Goal: Find specific page/section: Find specific page/section

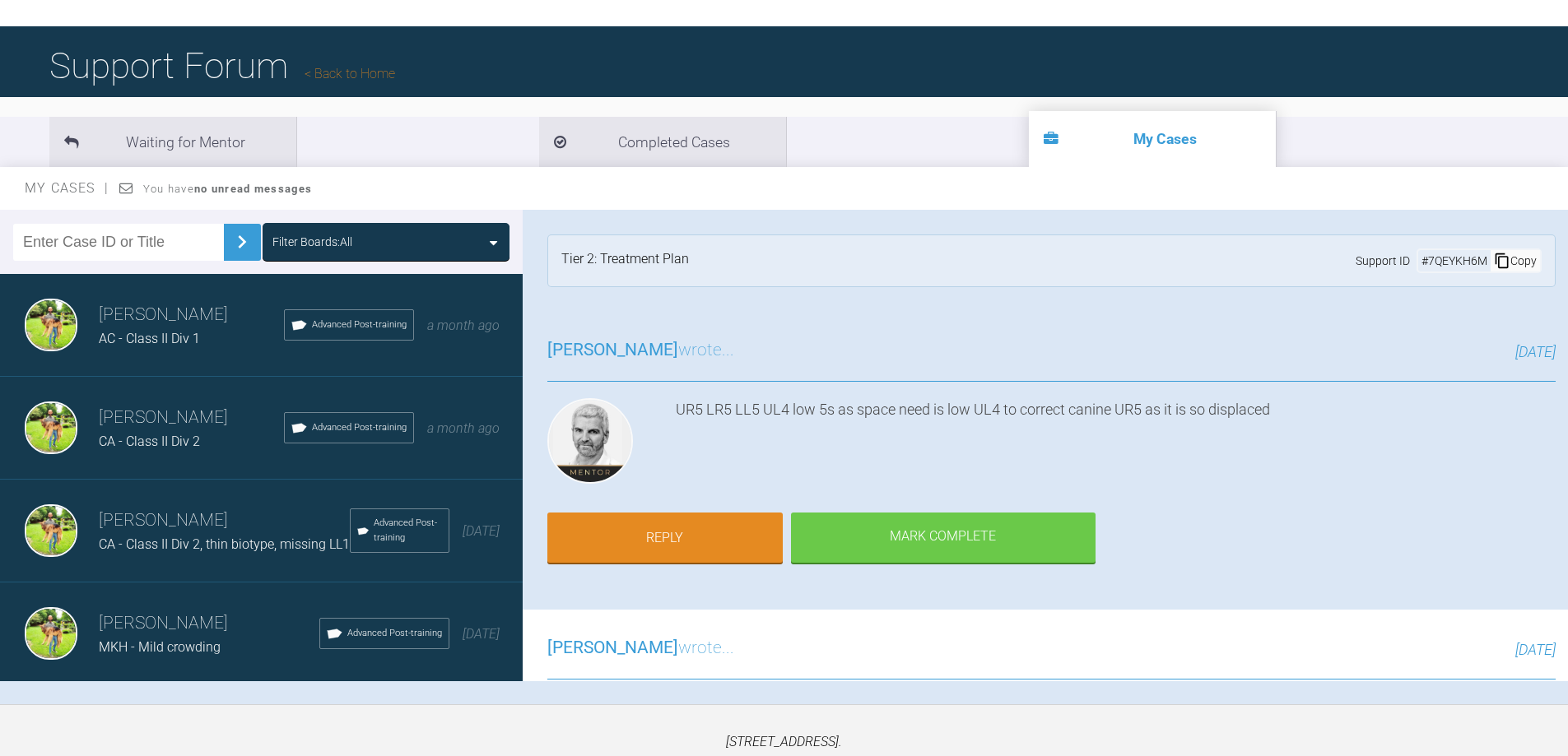
scroll to position [1070, 0]
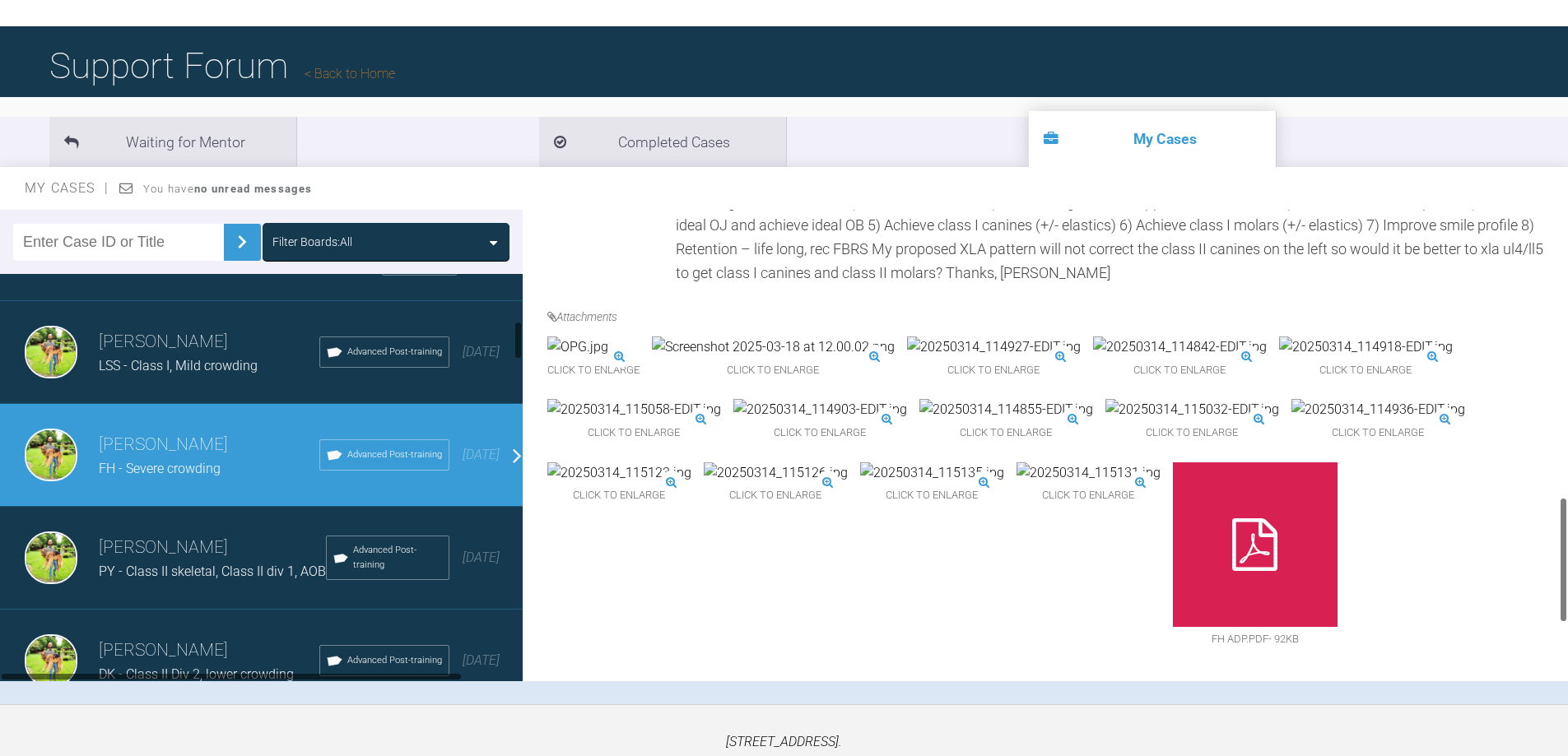
click at [608, 347] on img at bounding box center [577, 347] width 61 height 22
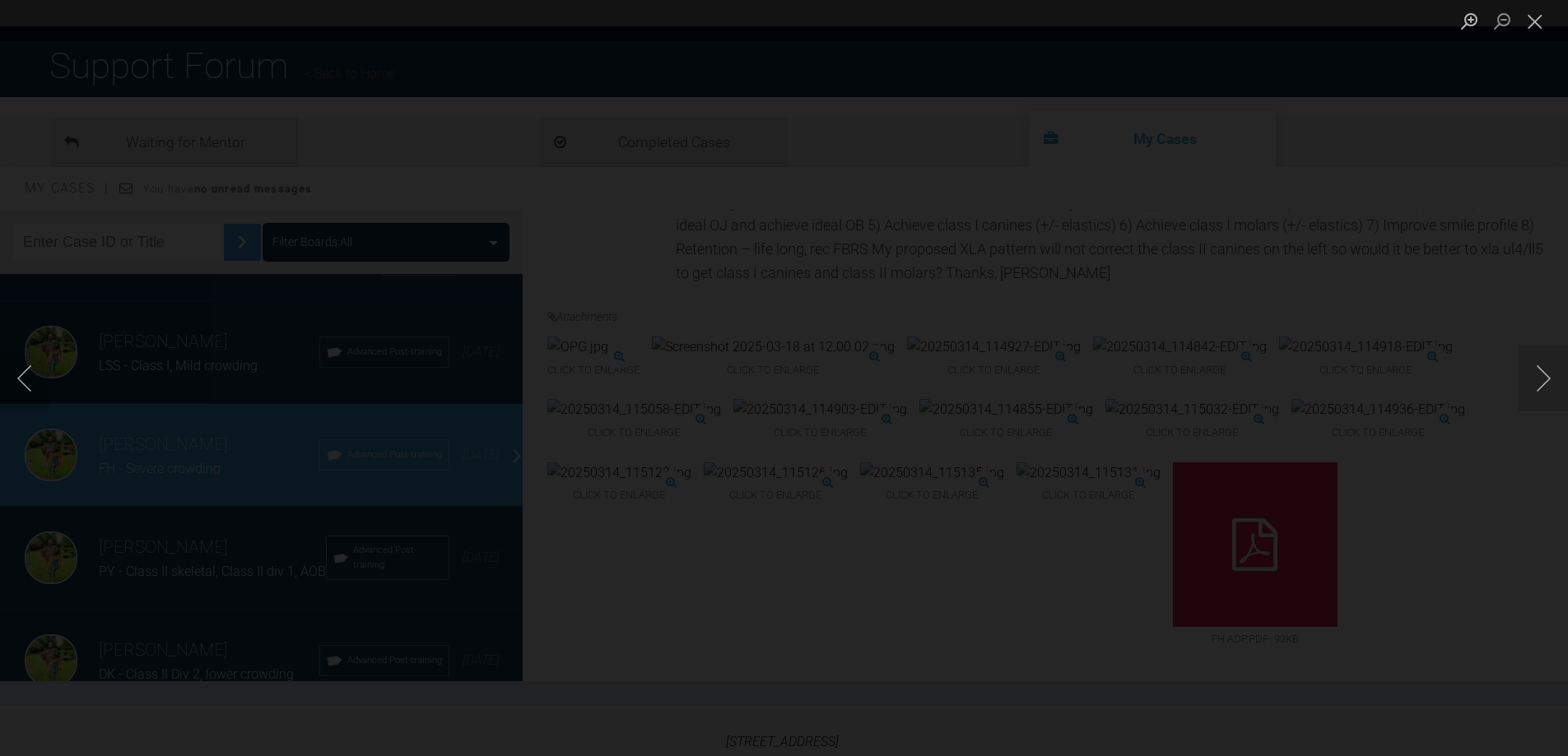
click at [1515, 209] on div "Lightbox" at bounding box center [784, 378] width 1568 height 756
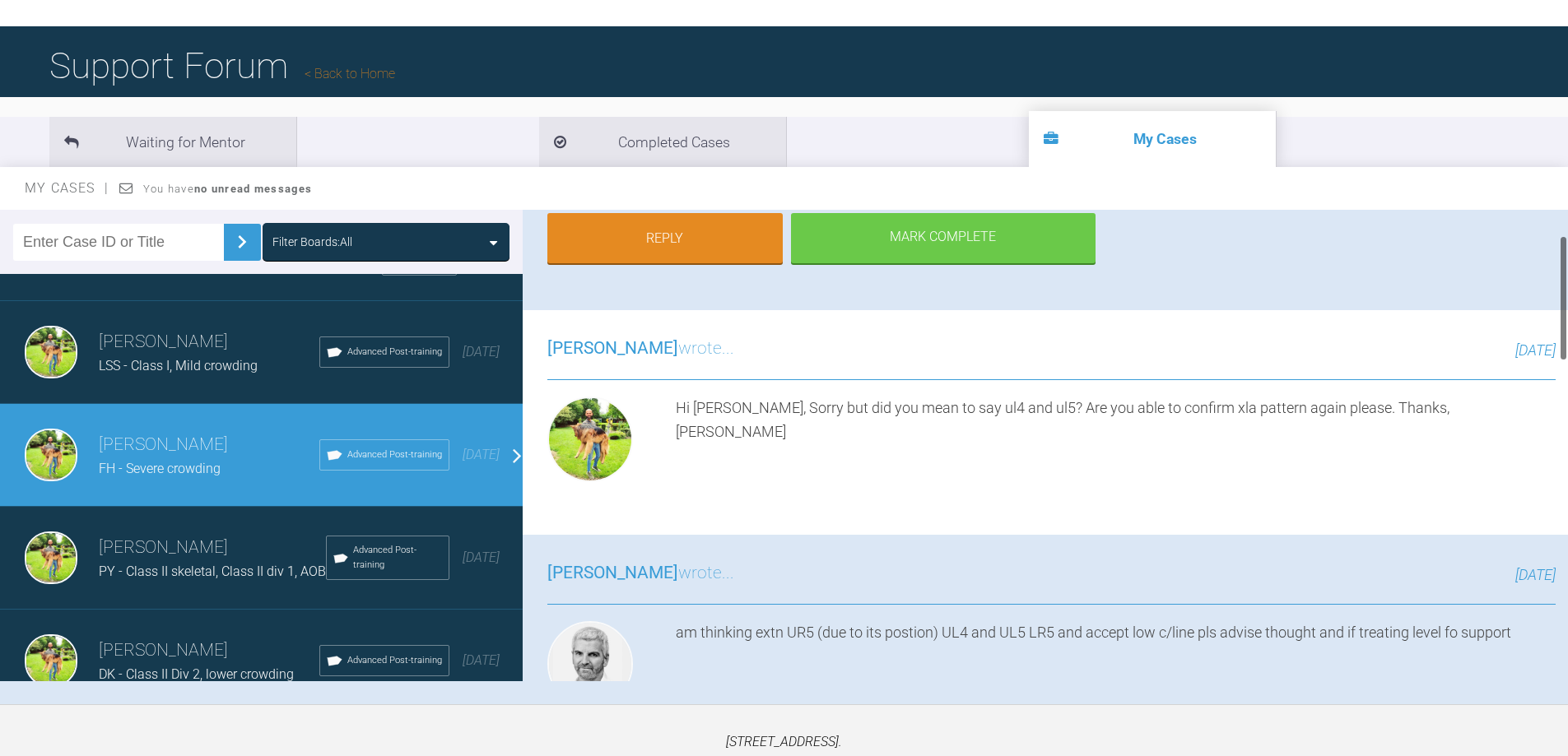
scroll to position [83, 0]
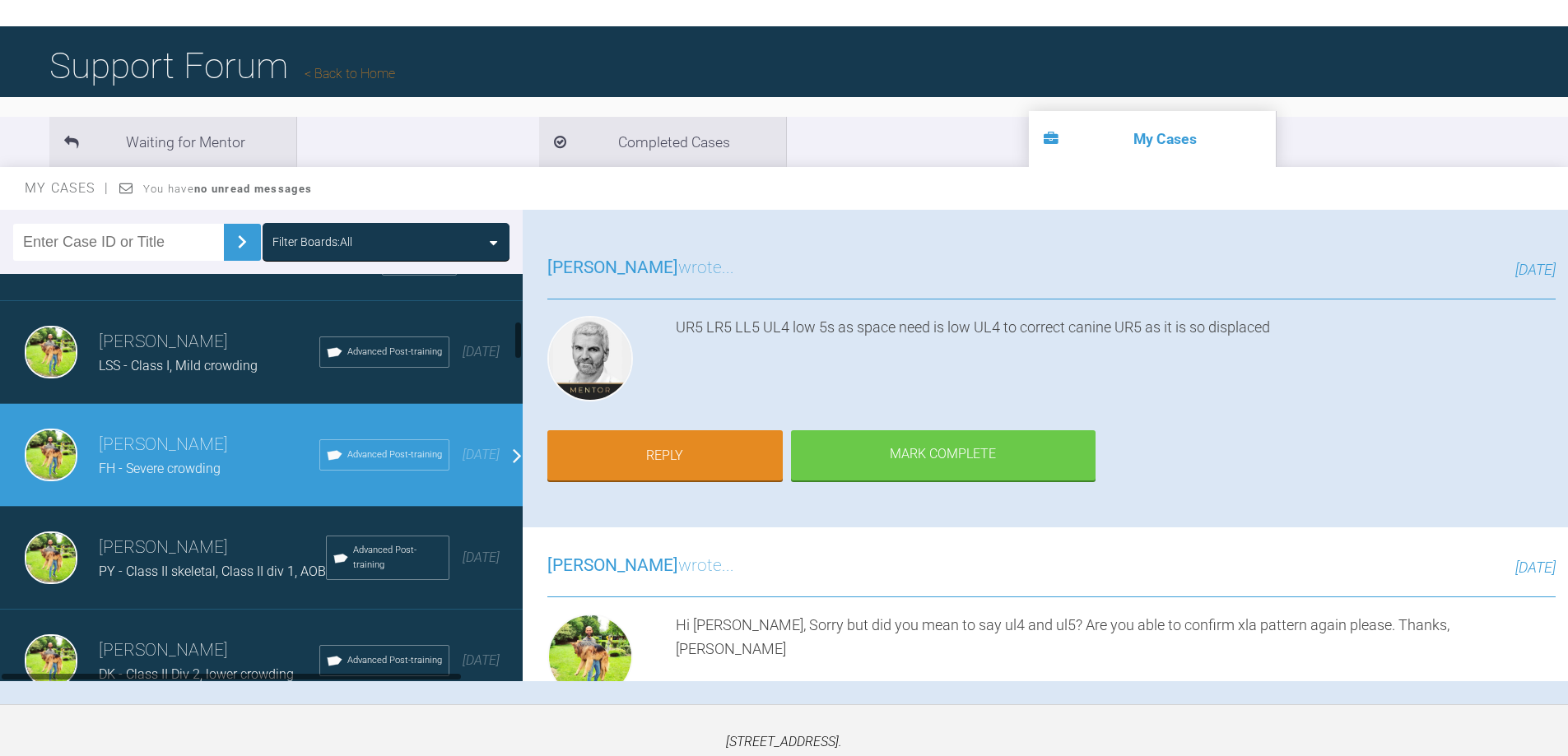
click at [103, 240] on input "text" at bounding box center [118, 242] width 211 height 37
click at [229, 244] on img at bounding box center [242, 242] width 27 height 27
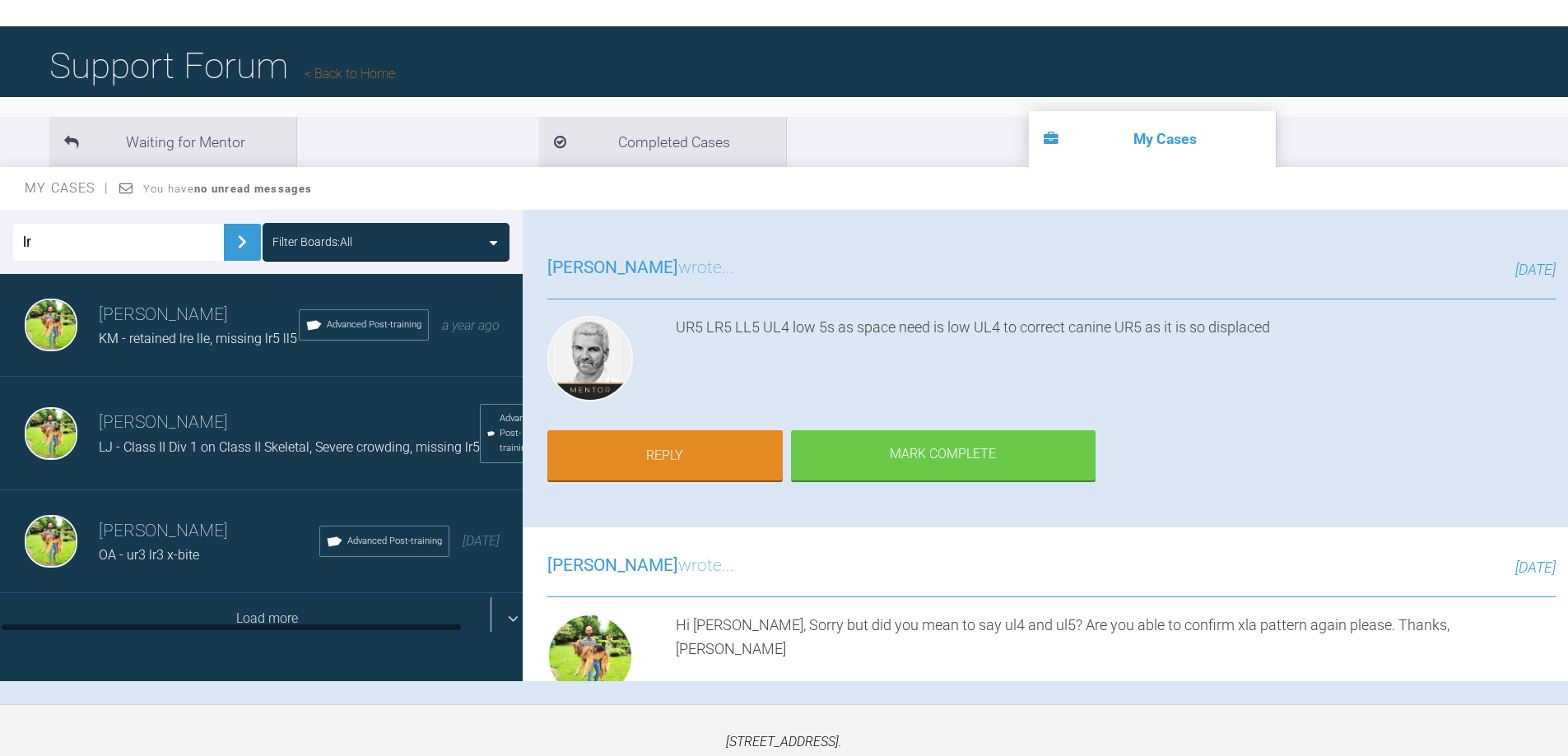
click at [211, 606] on div "Load more" at bounding box center [267, 618] width 535 height 51
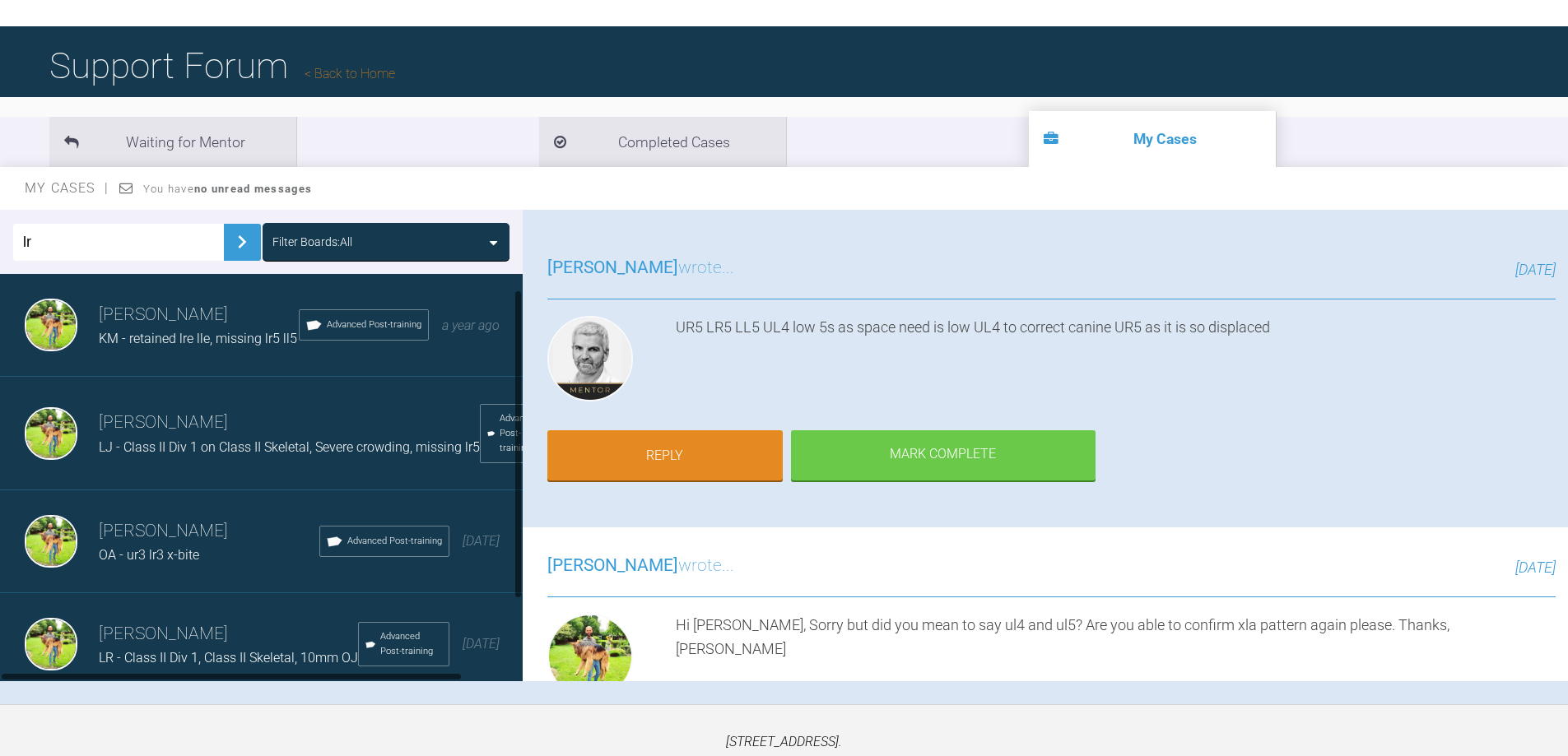
scroll to position [128, 0]
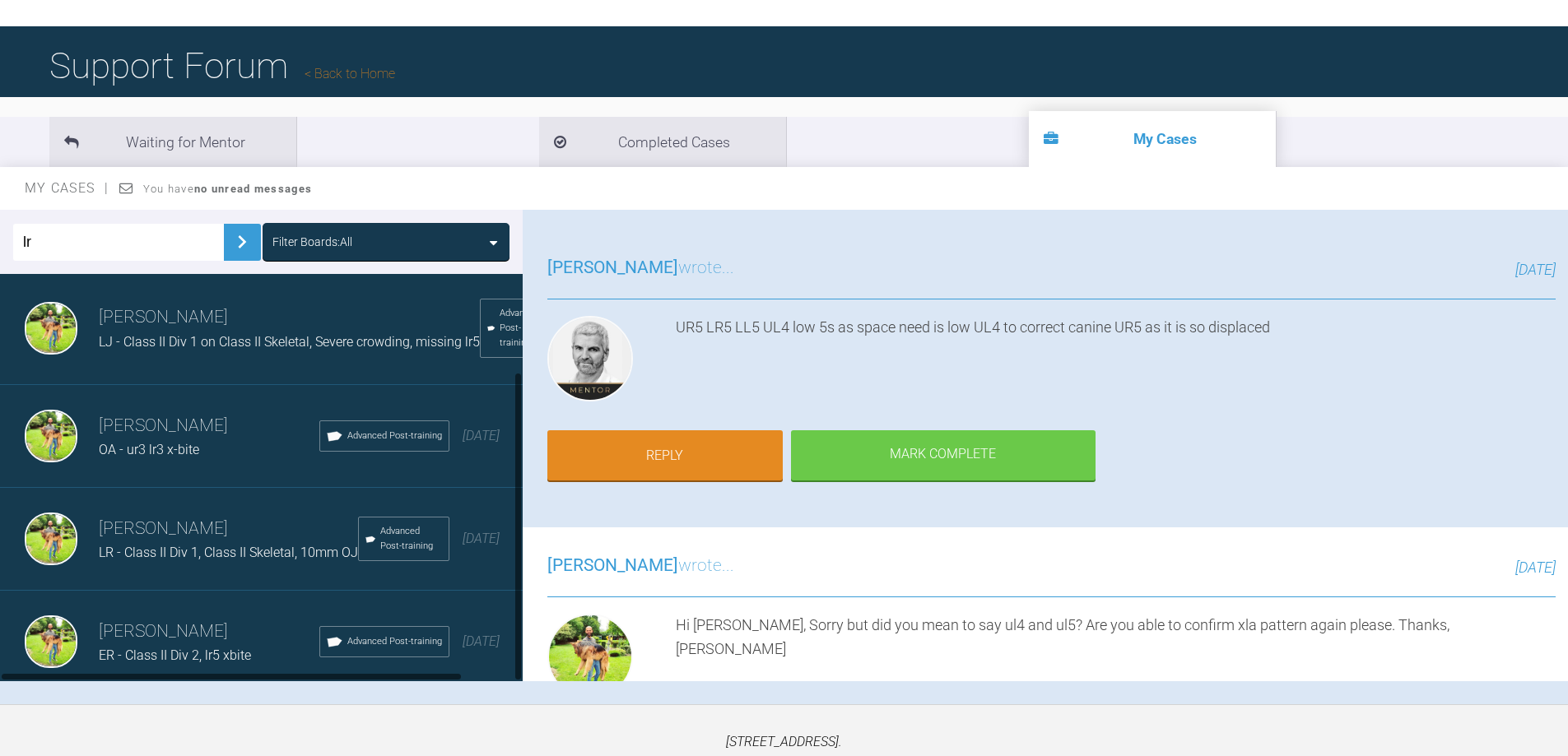
click at [220, 543] on div "LR - Class II Div 1, Class II Skeletal, 10mm OJ" at bounding box center [228, 553] width 259 height 22
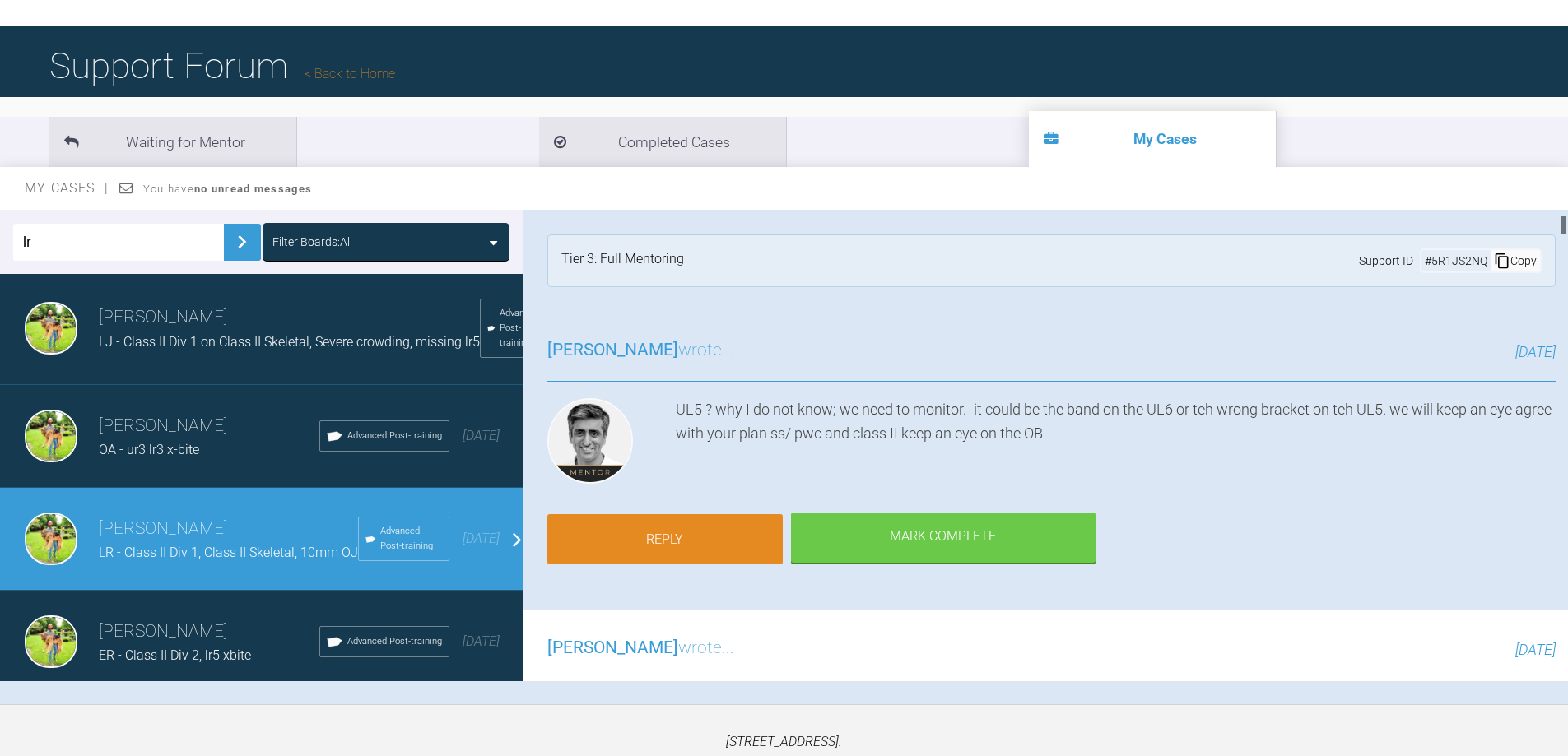
scroll to position [494, 0]
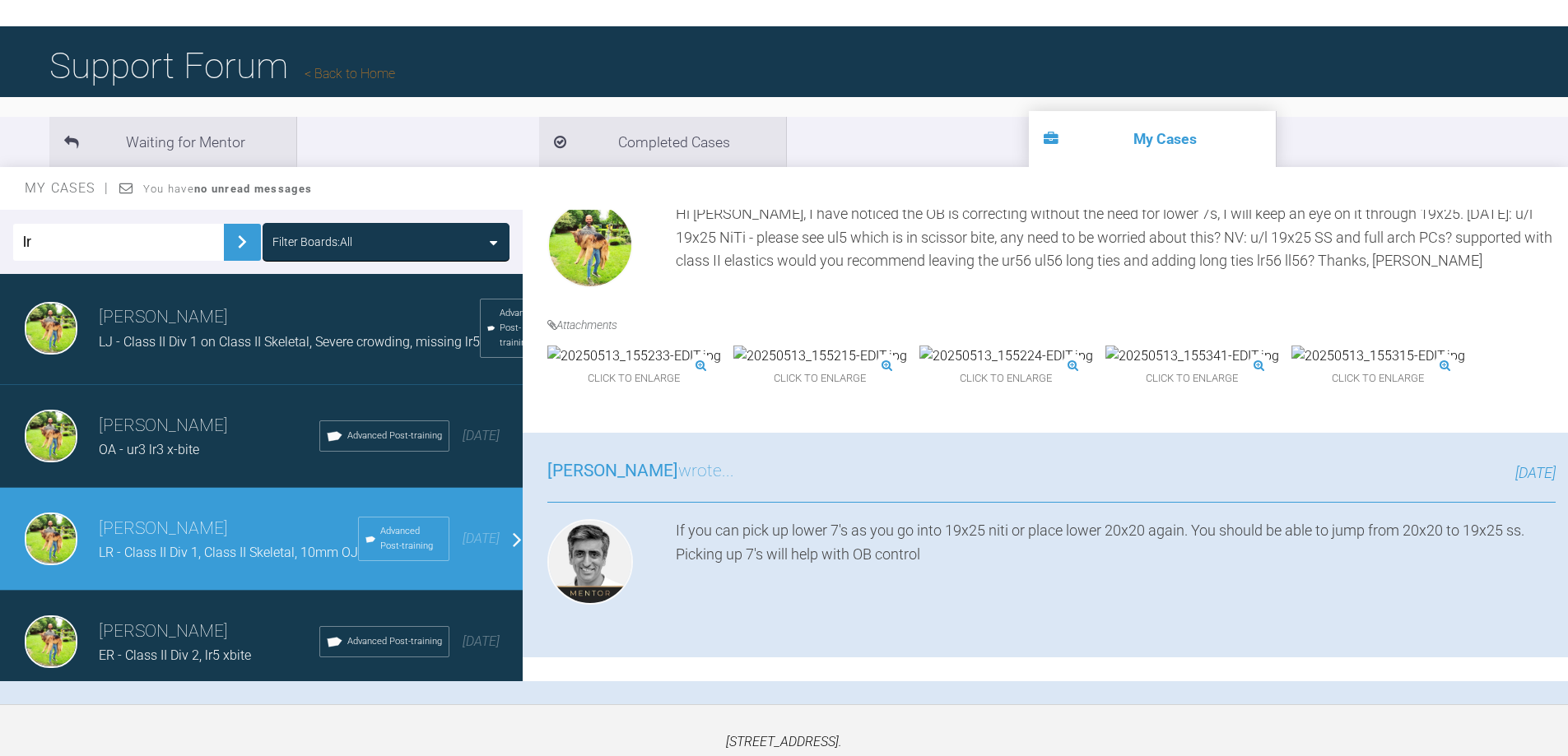
click at [684, 367] on img at bounding box center [634, 356] width 174 height 22
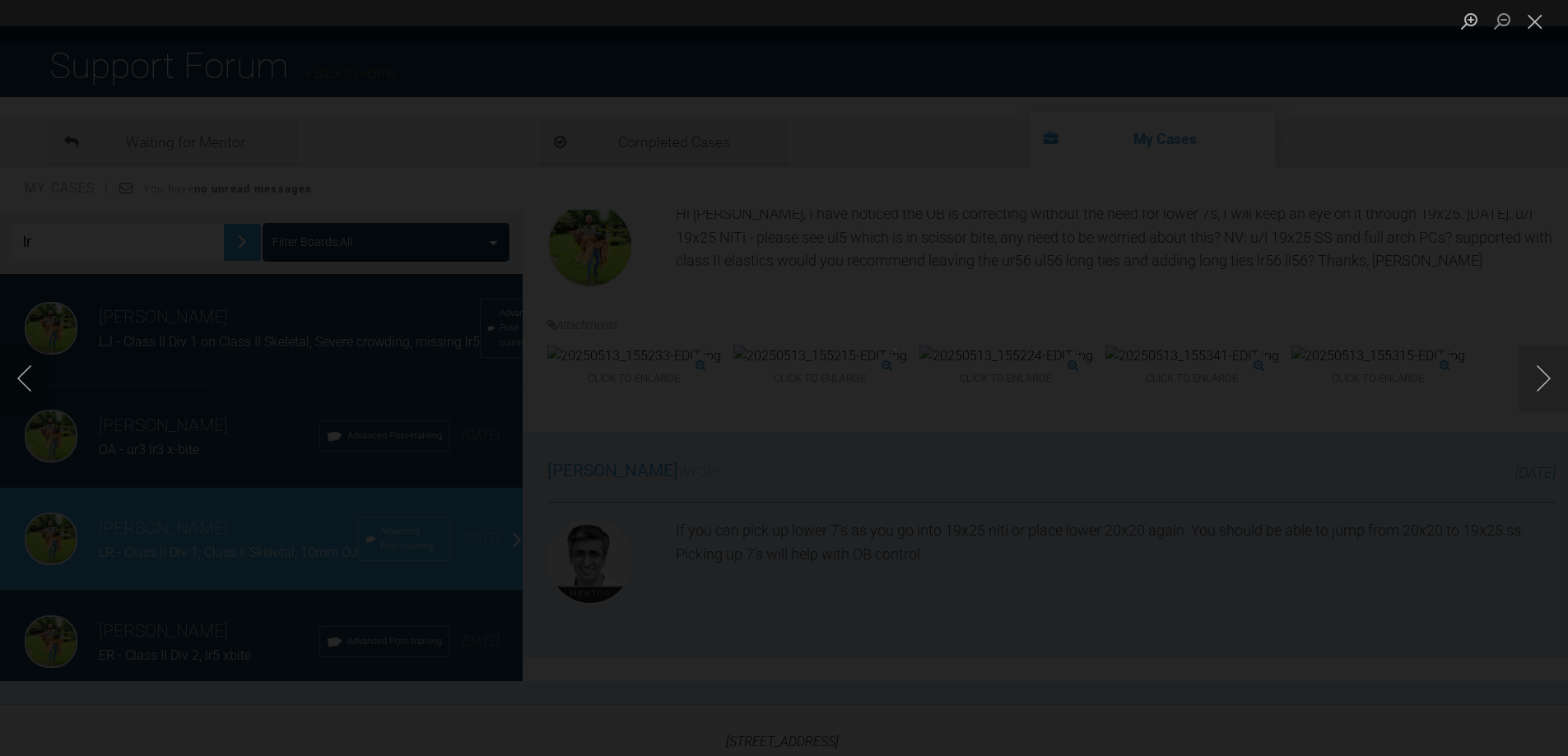
click at [684, 402] on div "Lightbox" at bounding box center [784, 378] width 1568 height 756
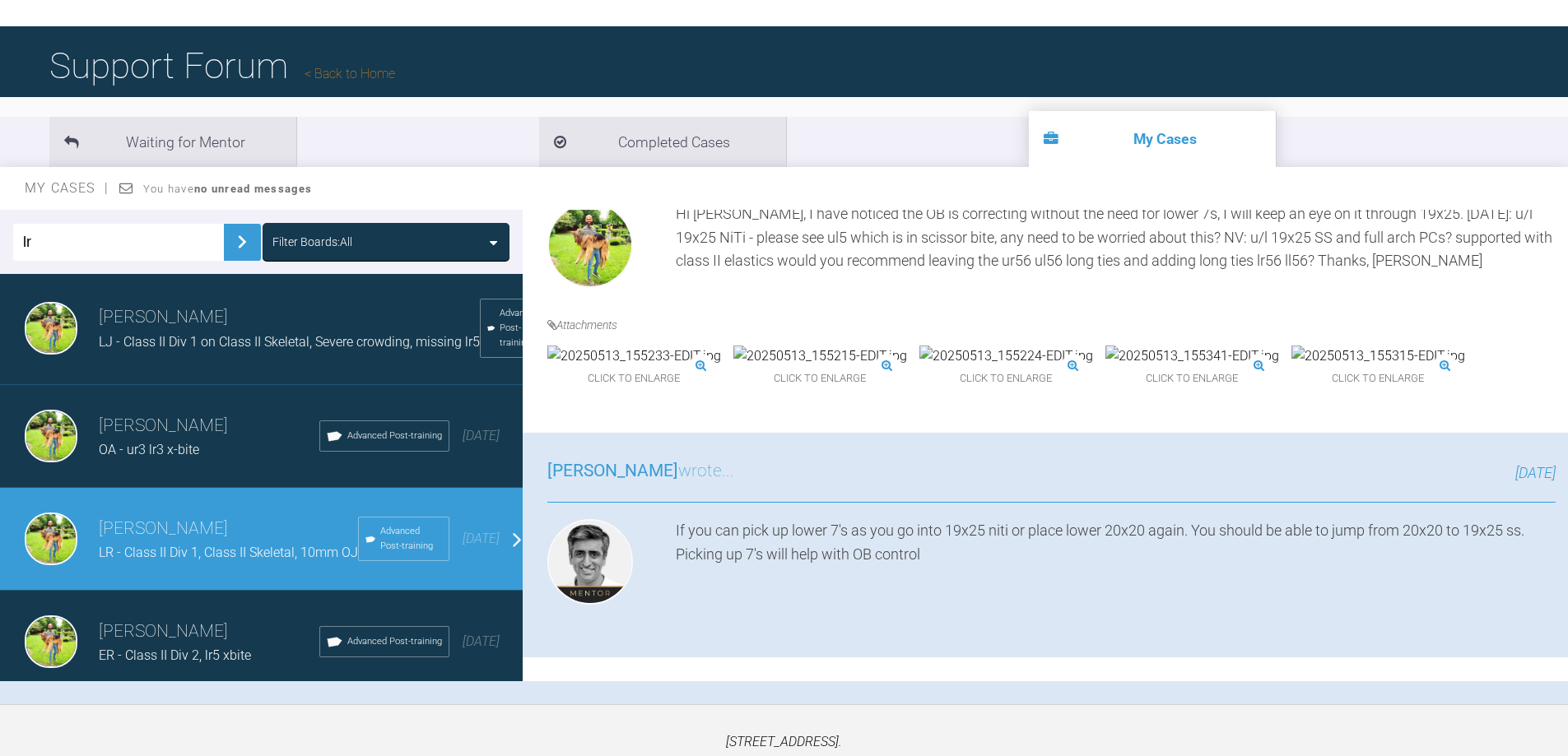
click at [683, 367] on img at bounding box center [634, 356] width 174 height 22
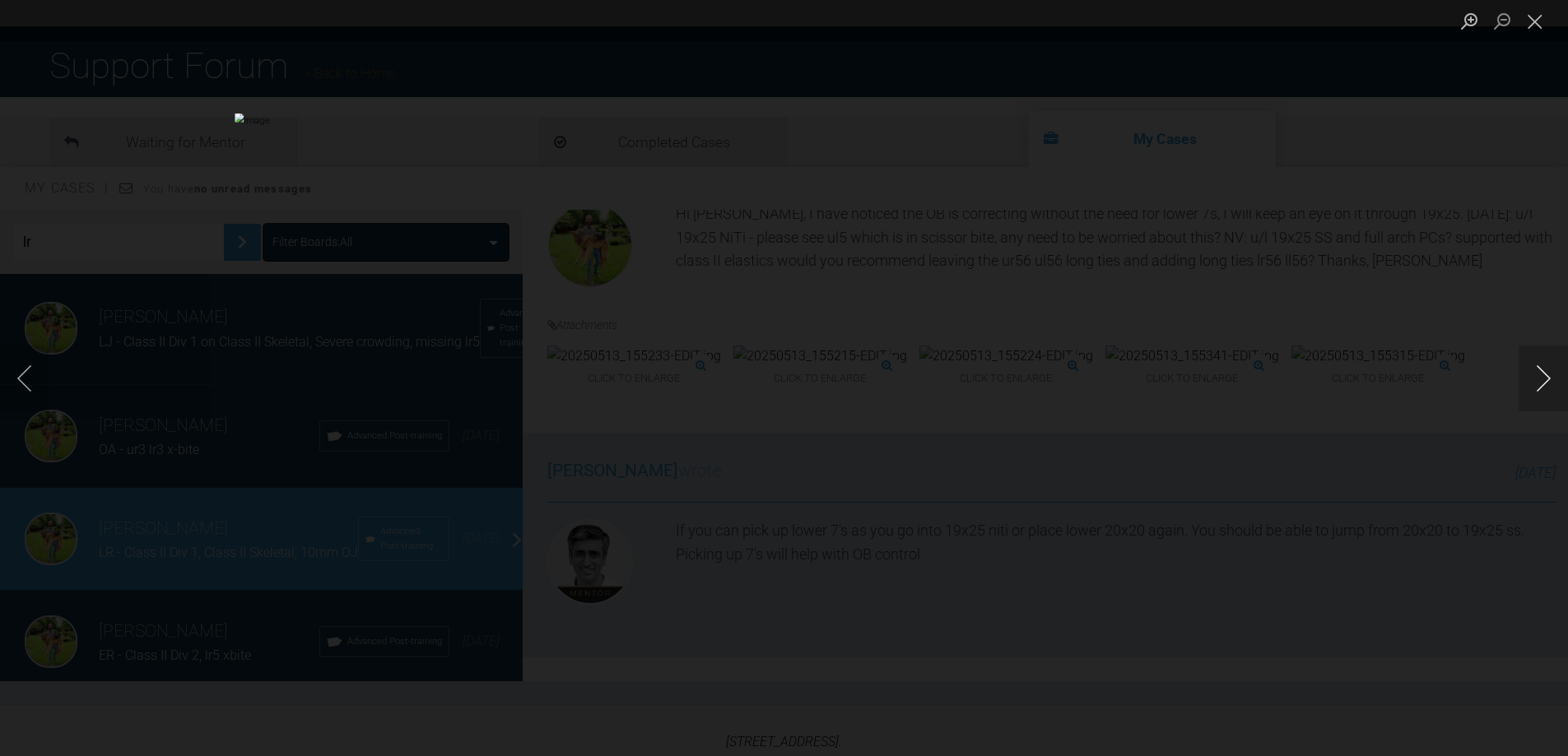
click at [1543, 377] on button "Next image" at bounding box center [1543, 378] width 49 height 66
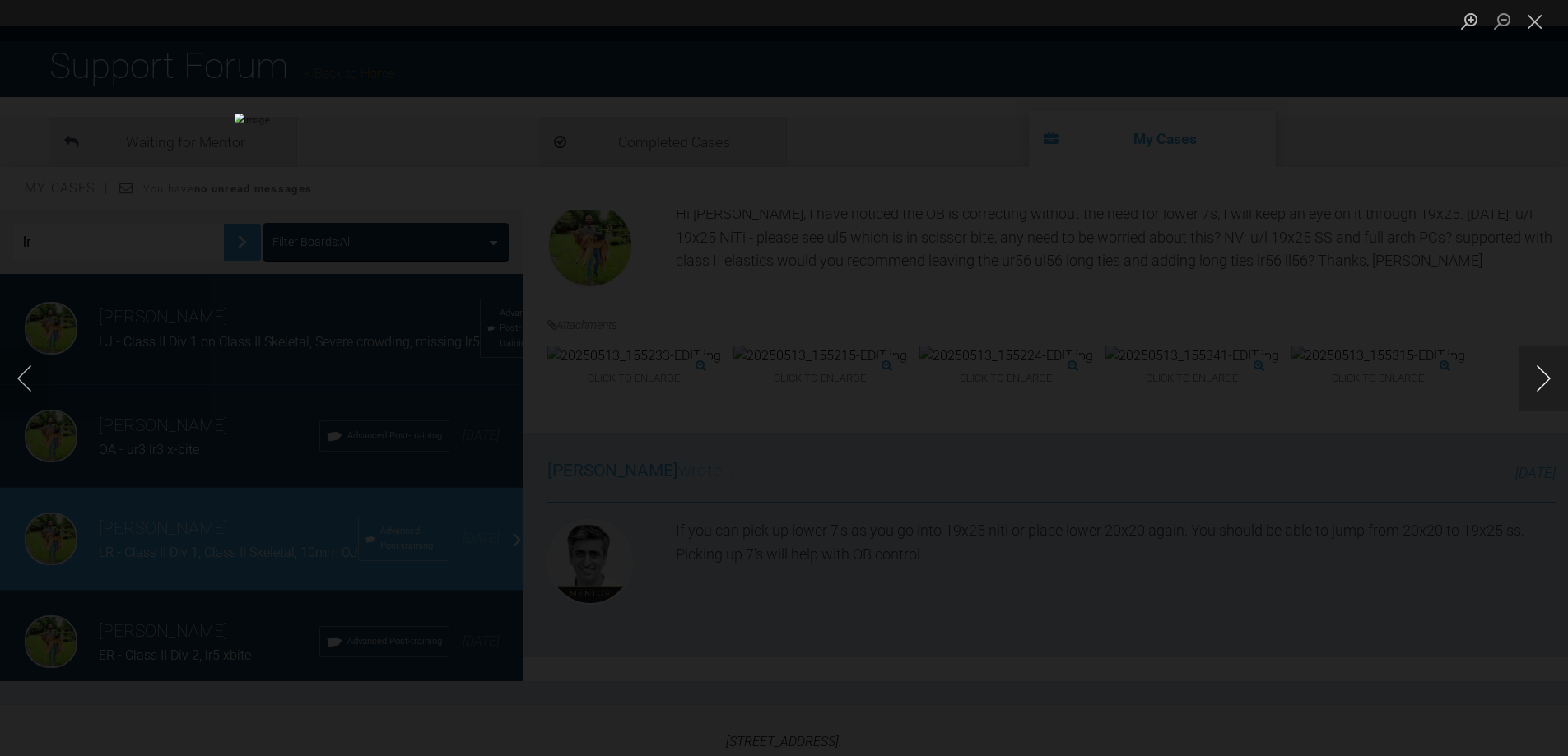
click at [1543, 377] on button "Next image" at bounding box center [1543, 378] width 49 height 66
click at [1392, 324] on div "Lightbox" at bounding box center [784, 378] width 1568 height 756
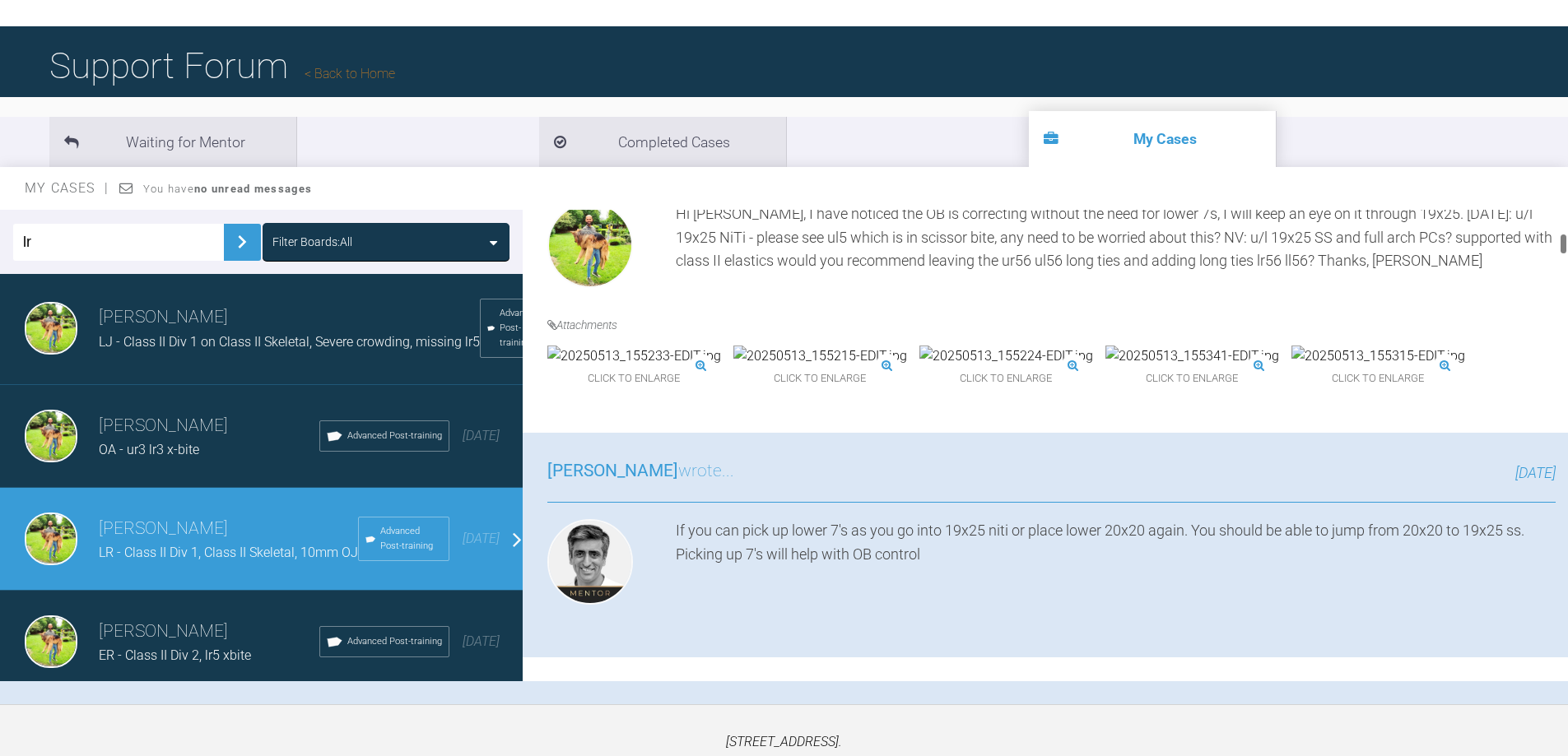
click at [1357, 367] on img at bounding box center [1379, 356] width 174 height 22
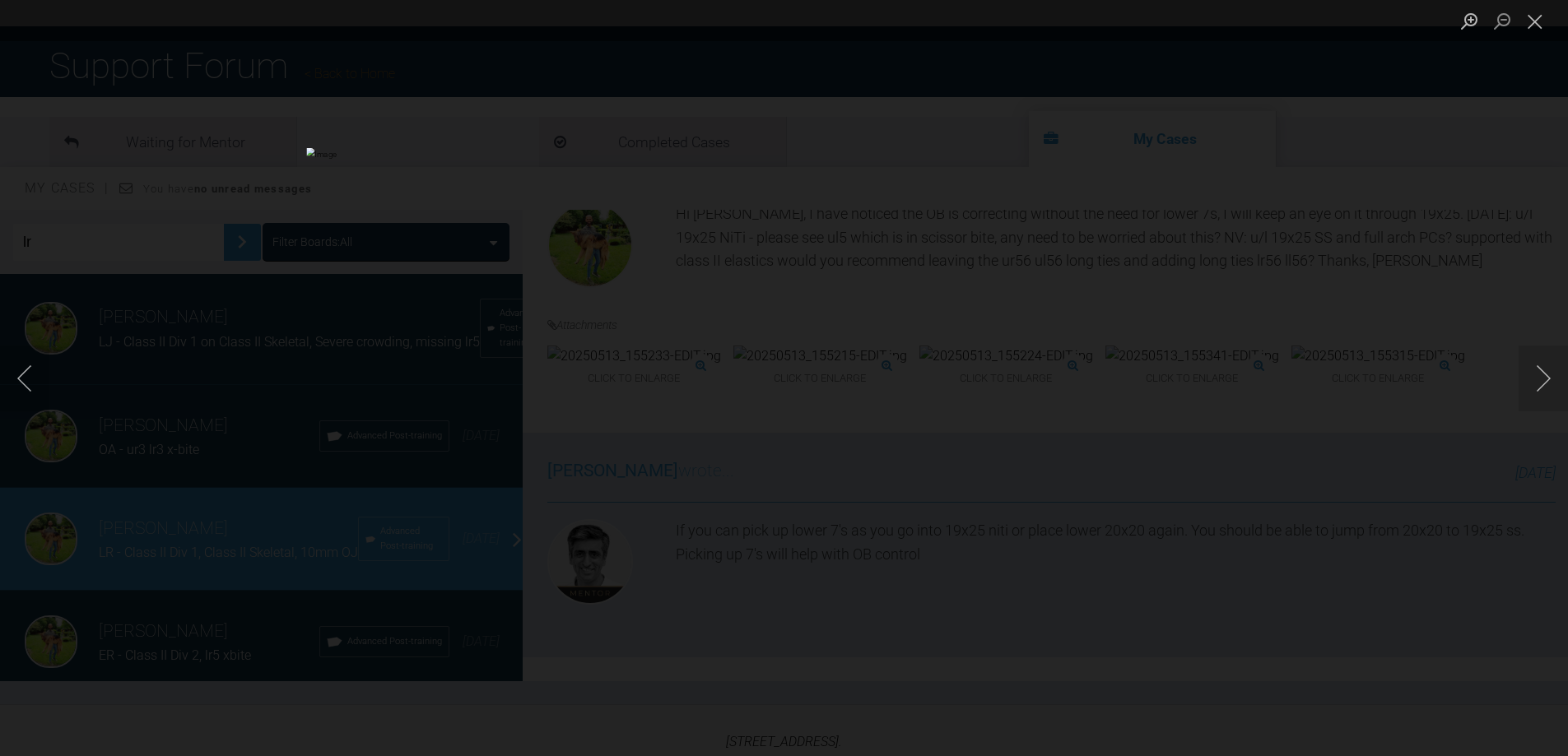
click at [1357, 421] on div "Lightbox" at bounding box center [784, 378] width 1568 height 756
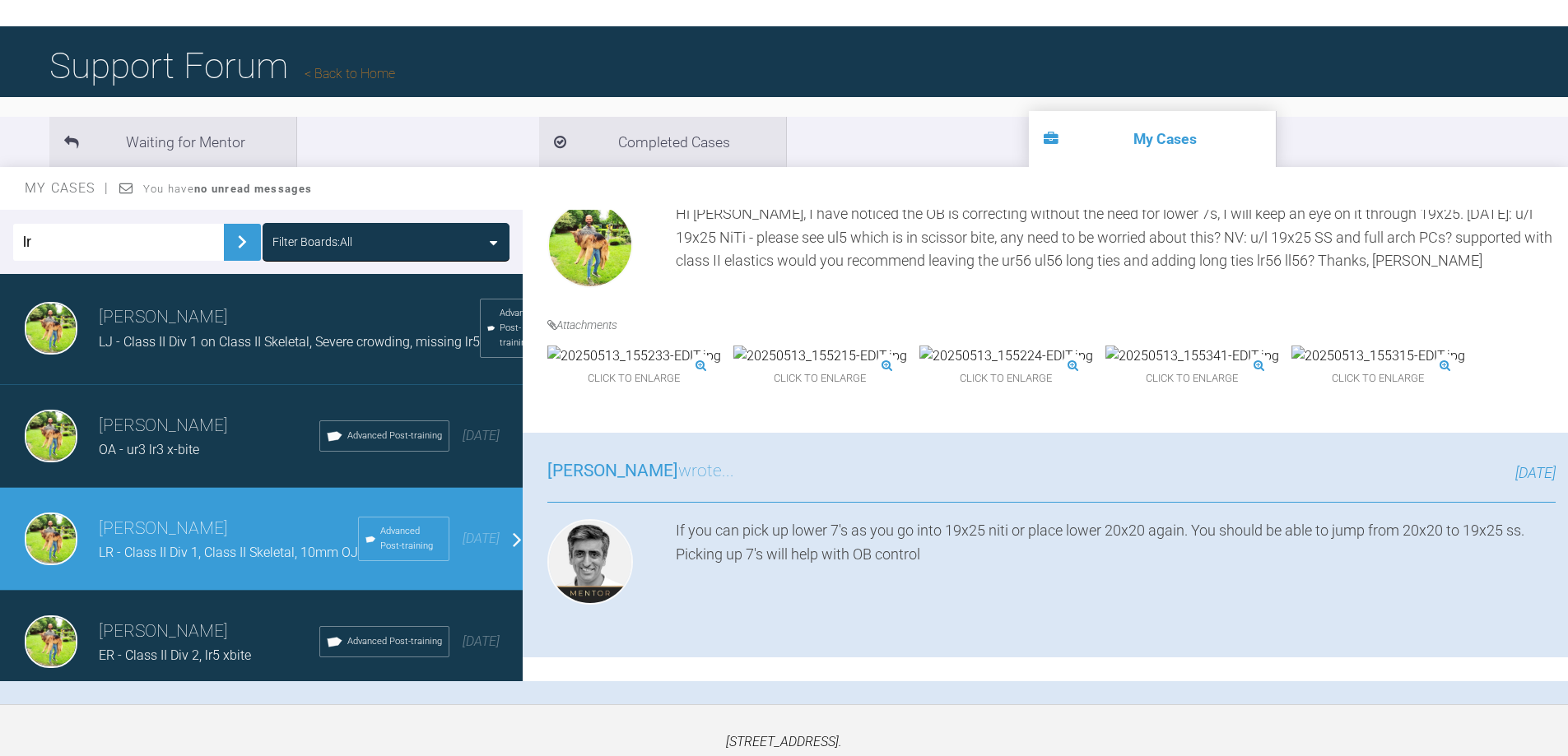
click at [586, 367] on img at bounding box center [634, 356] width 174 height 22
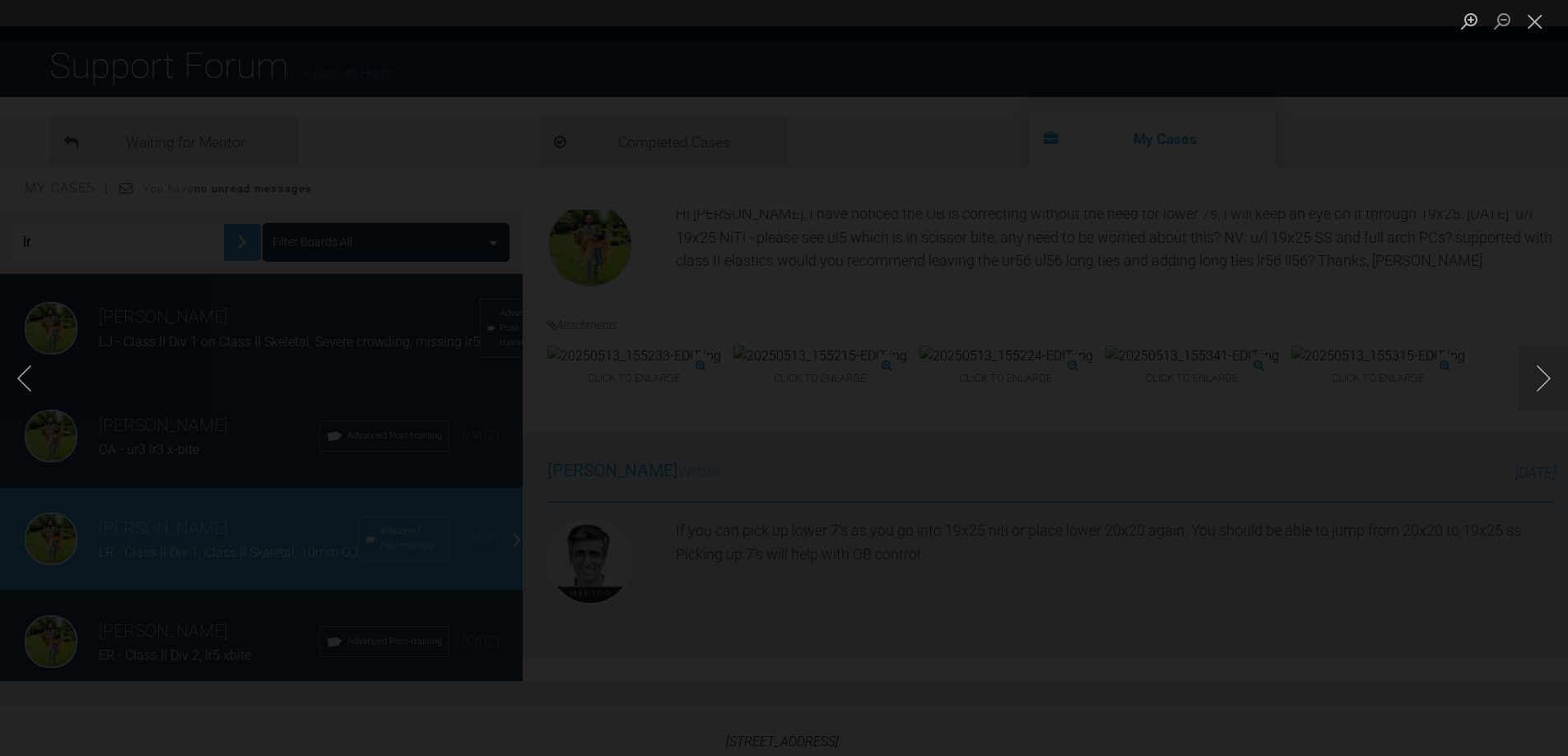
click at [1307, 372] on div "Lightbox" at bounding box center [784, 378] width 1568 height 756
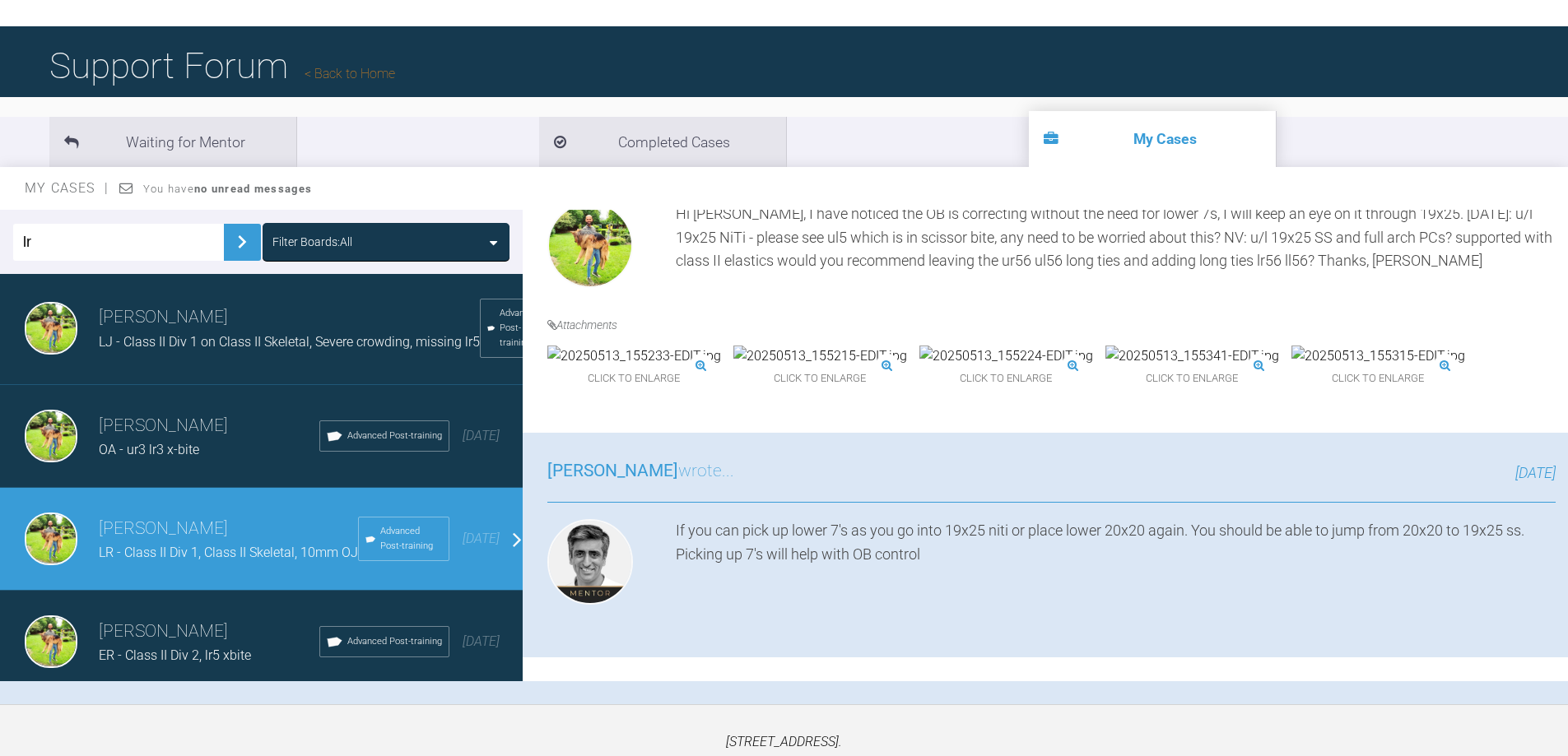
click at [830, 367] on img at bounding box center [821, 356] width 174 height 22
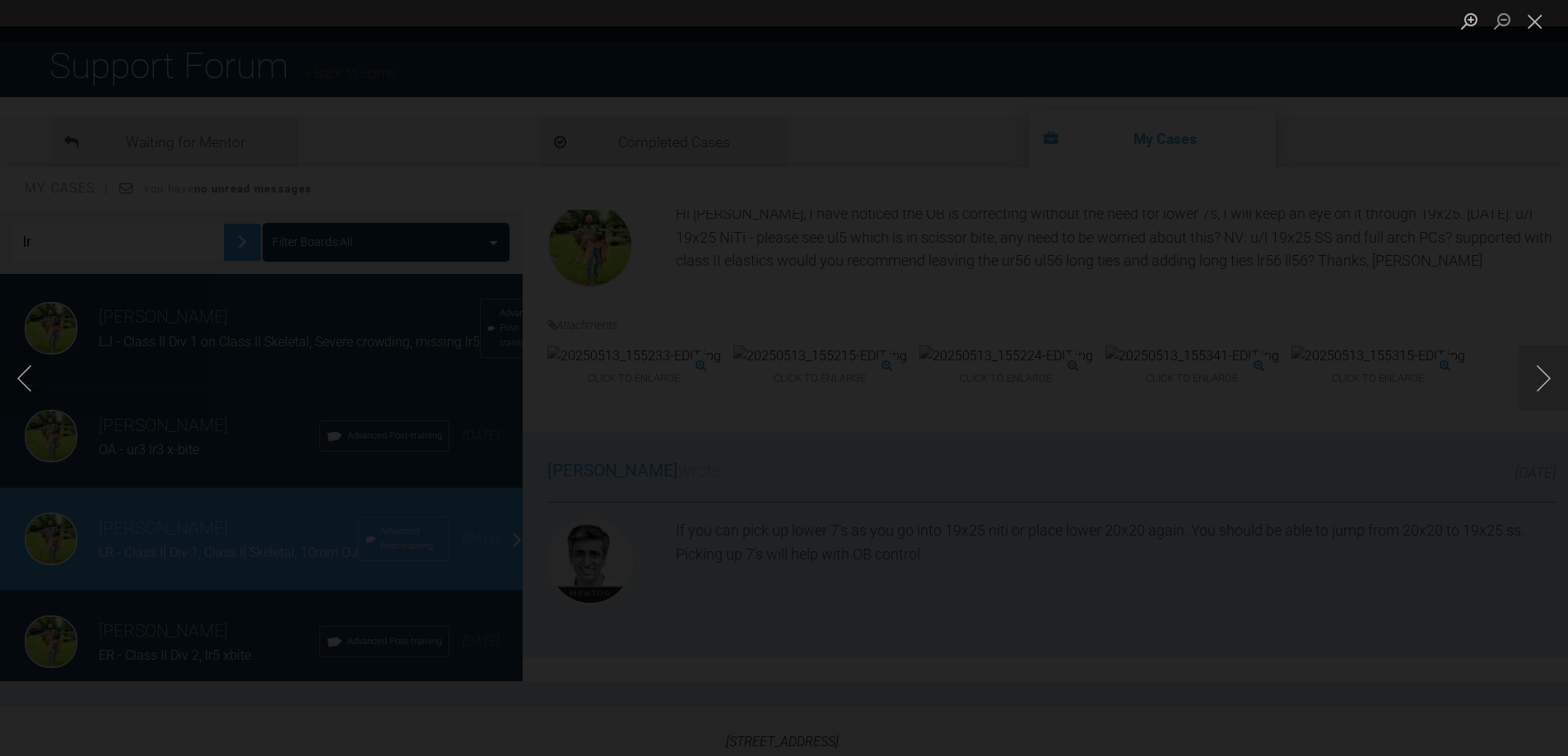
click at [1374, 396] on div "Lightbox" at bounding box center [784, 378] width 1568 height 756
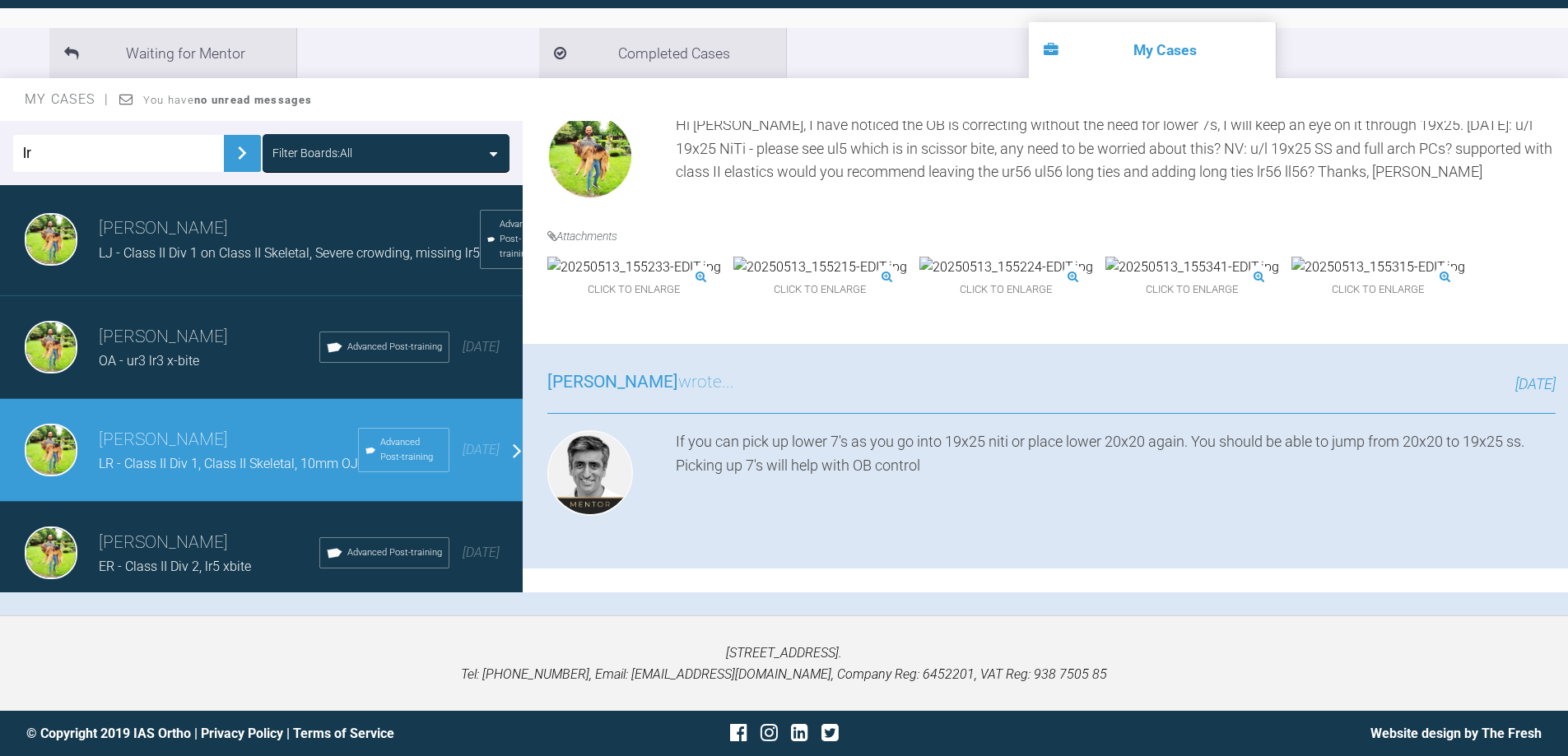
click at [1005, 278] on img at bounding box center [1006, 267] width 174 height 22
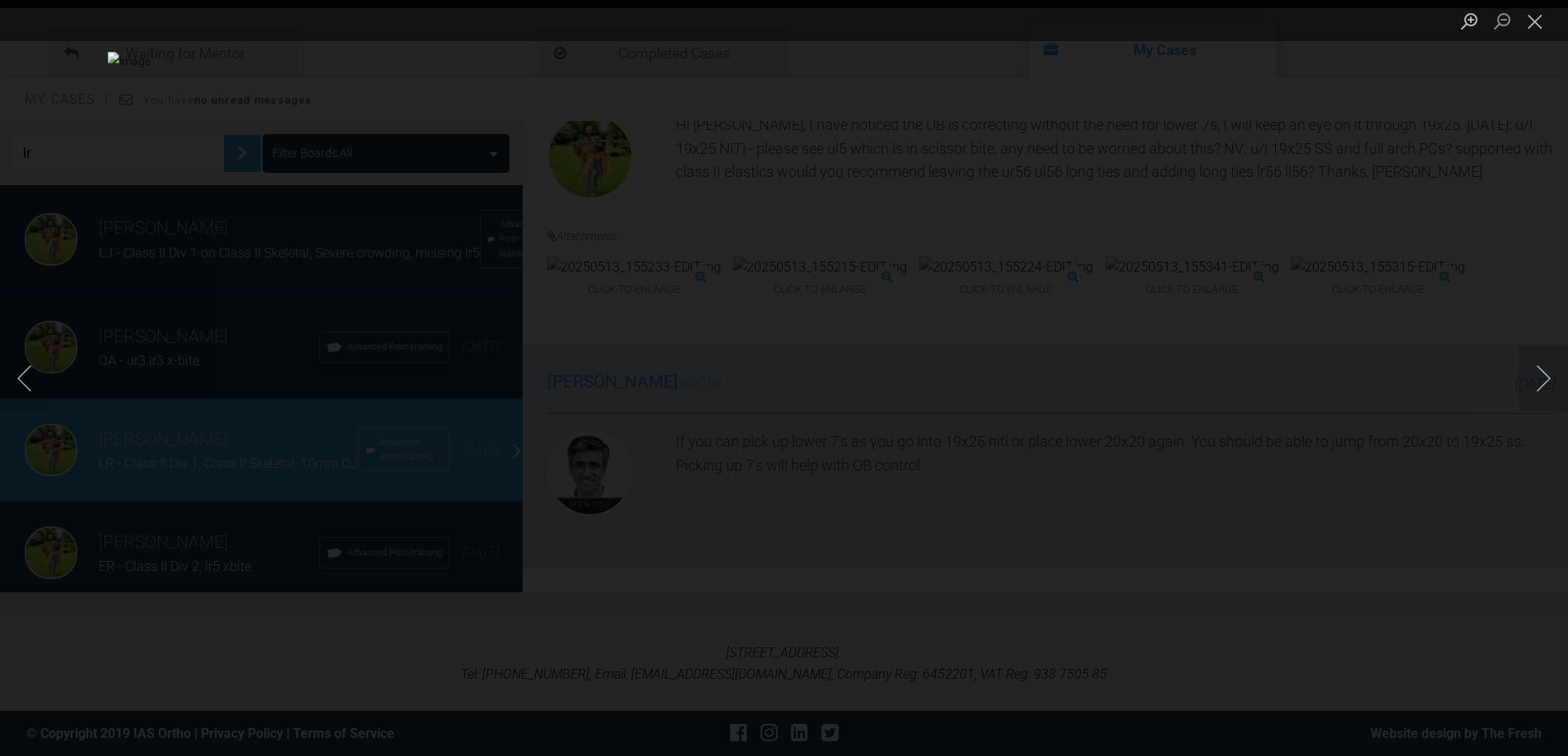
click at [1427, 266] on div "Lightbox" at bounding box center [784, 378] width 1568 height 756
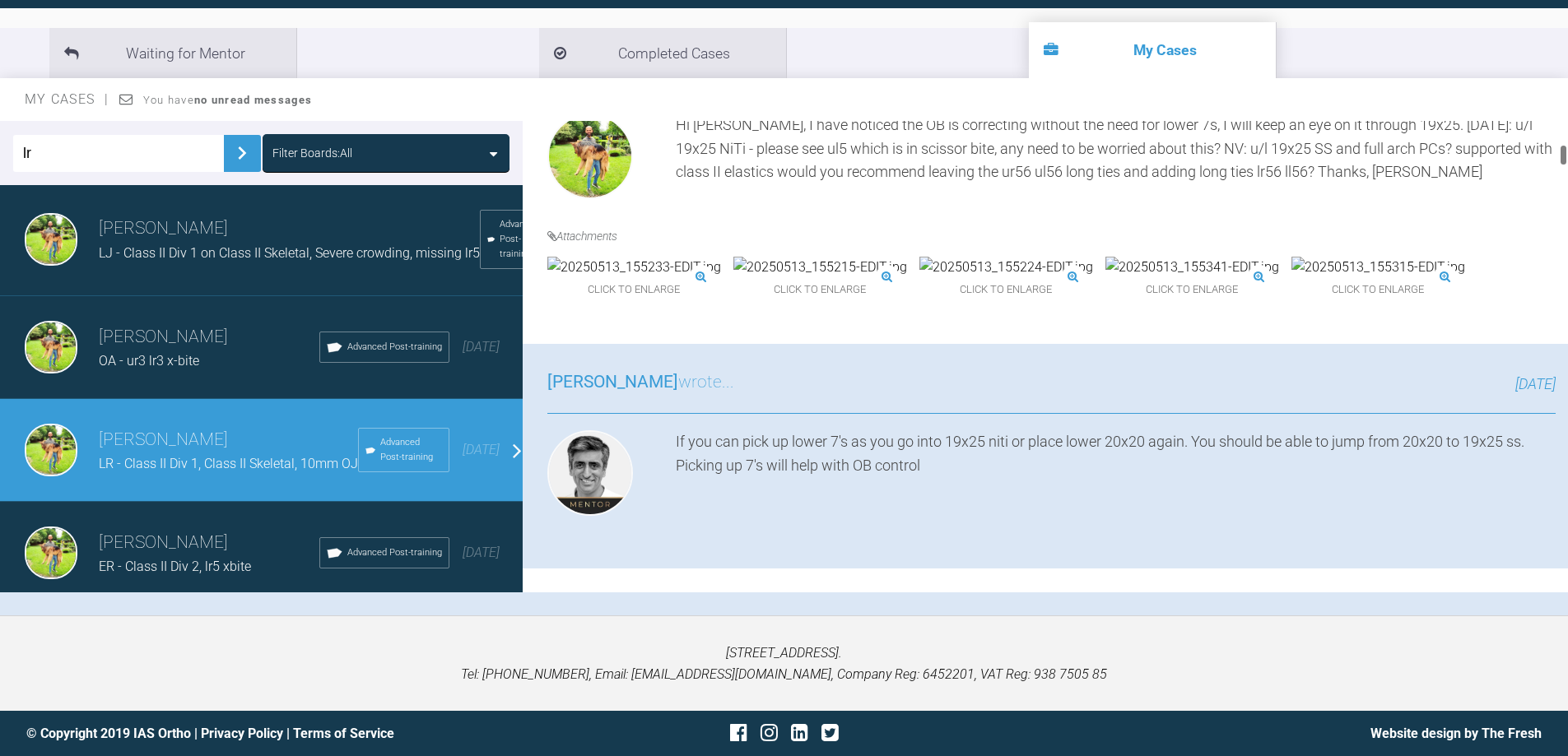
click at [598, 278] on img at bounding box center [634, 267] width 174 height 22
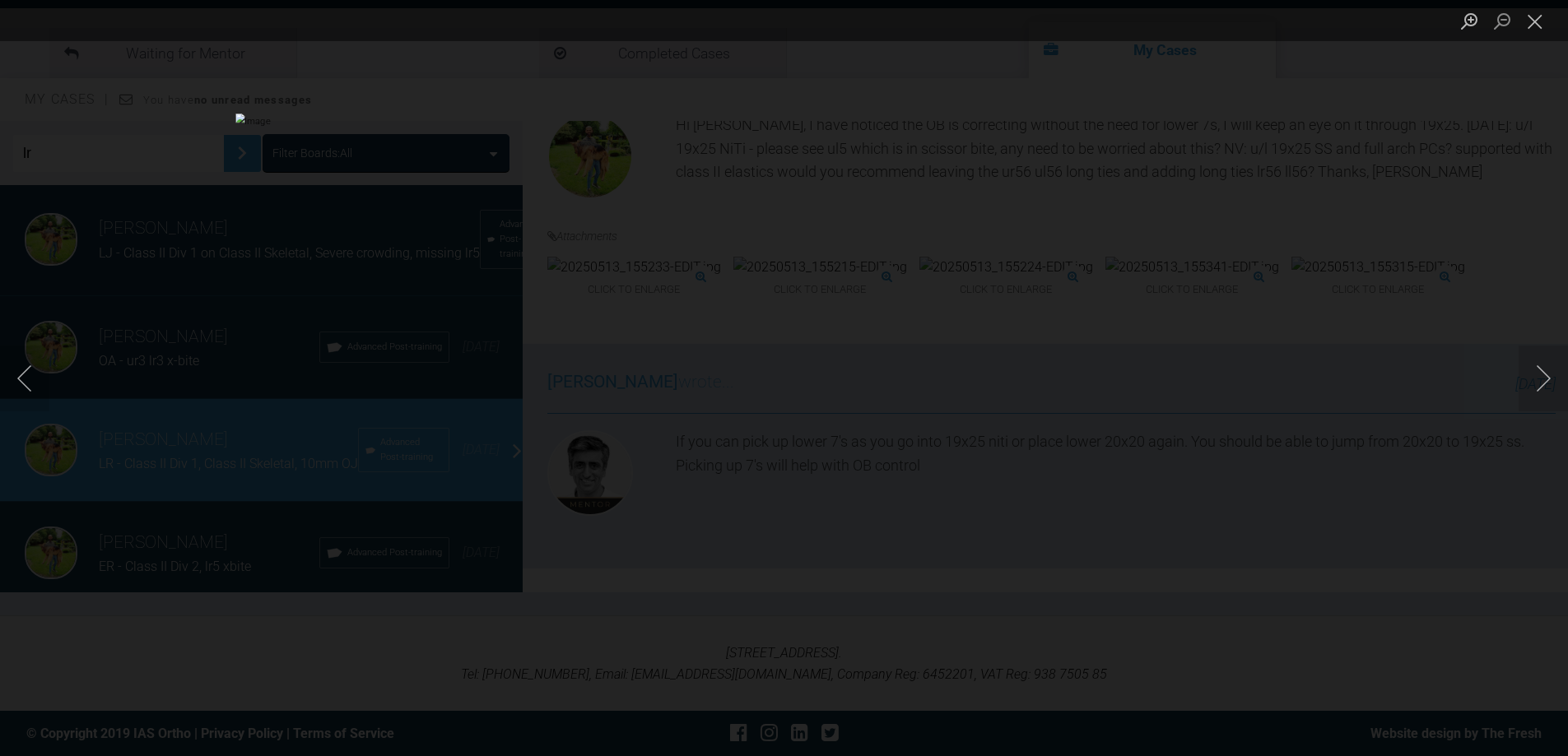
click at [1446, 211] on div "Lightbox" at bounding box center [784, 378] width 1568 height 756
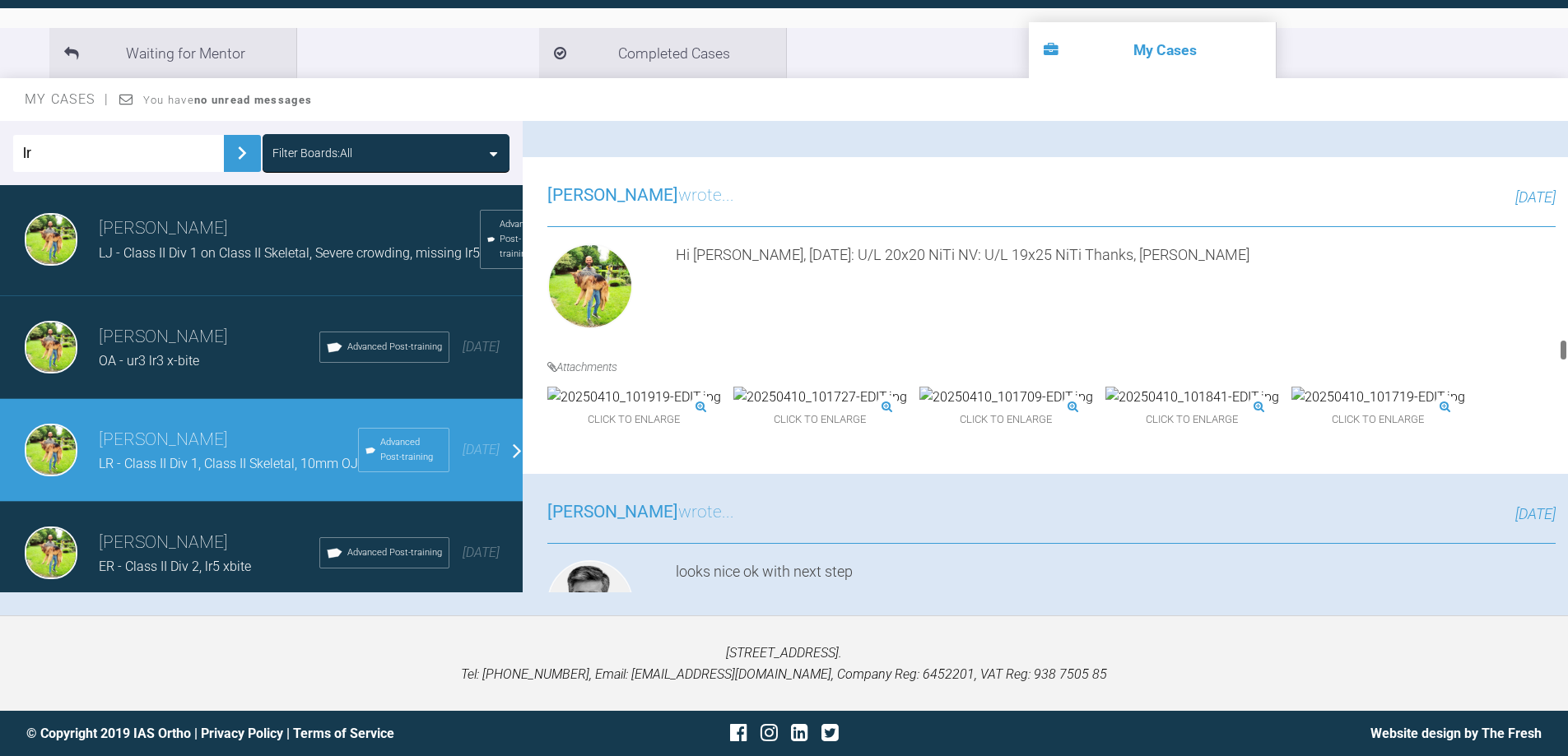
scroll to position [0, 0]
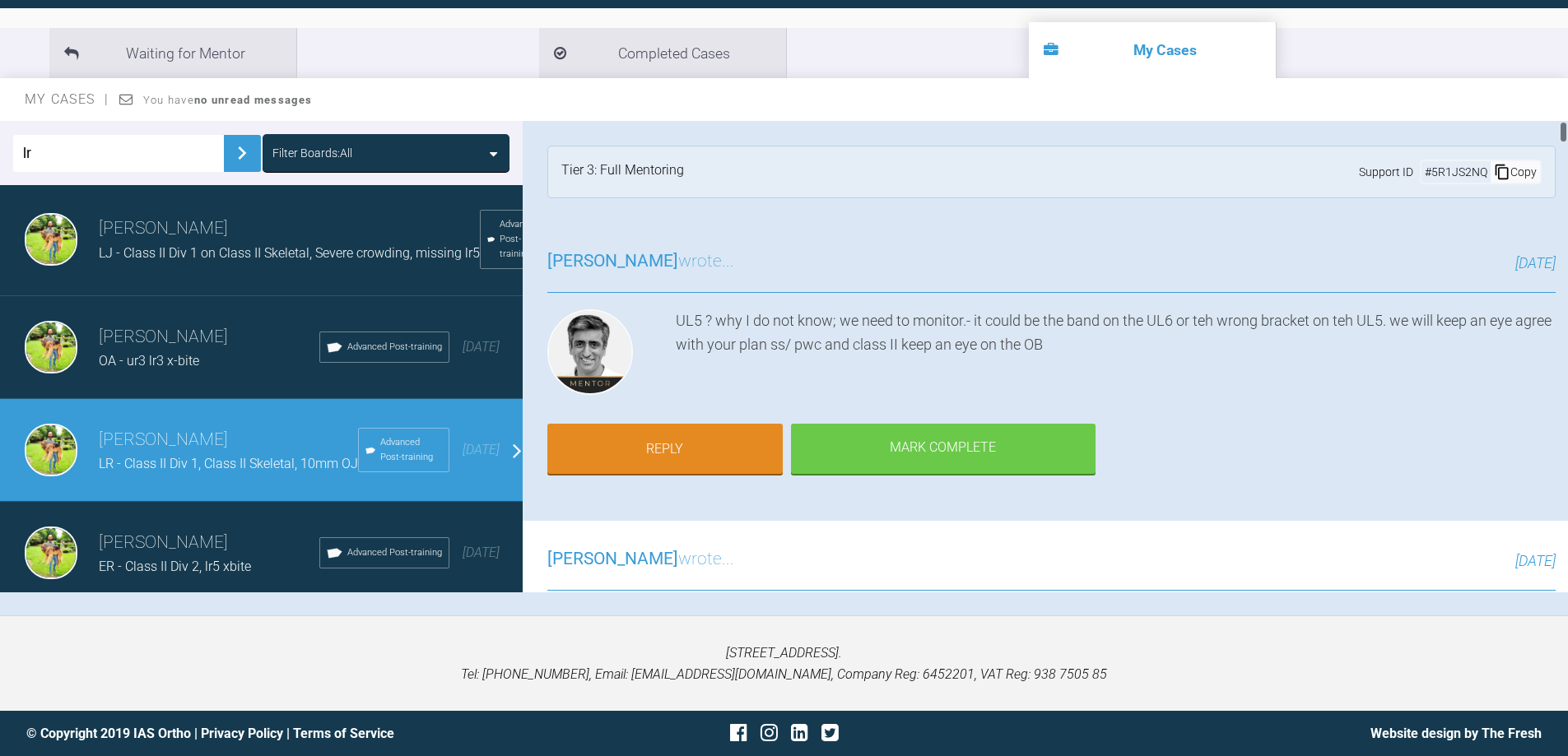
drag, startPoint x: 1563, startPoint y: 354, endPoint x: 1561, endPoint y: 59, distance: 295.0
click at [1561, 61] on div "Waiting for Mentor Completed Cases My Cases My Cases You have no unread message…" at bounding box center [784, 316] width 1568 height 599
click at [128, 163] on input "lr" at bounding box center [118, 153] width 211 height 37
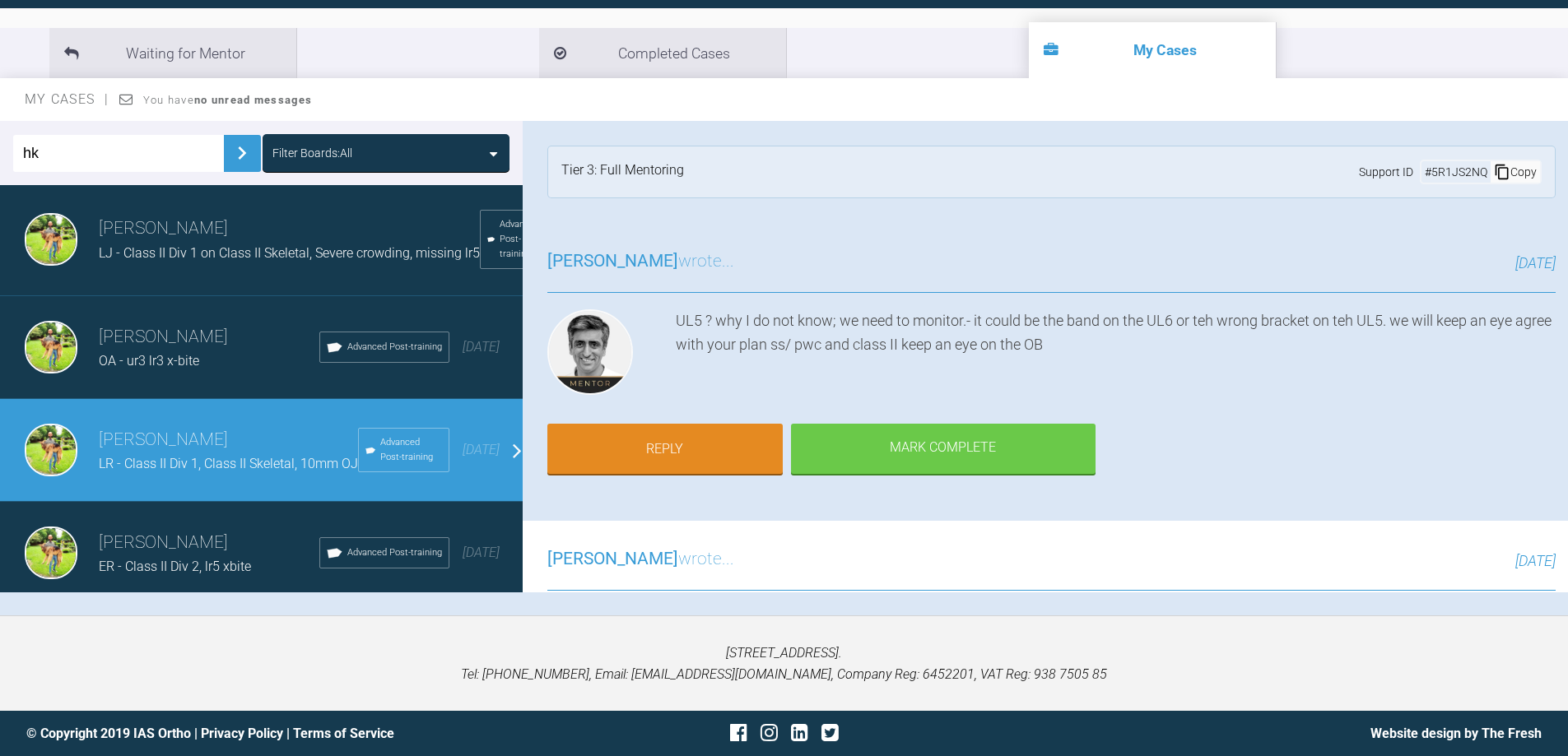
type input "hk"
click at [237, 155] on img at bounding box center [242, 153] width 27 height 27
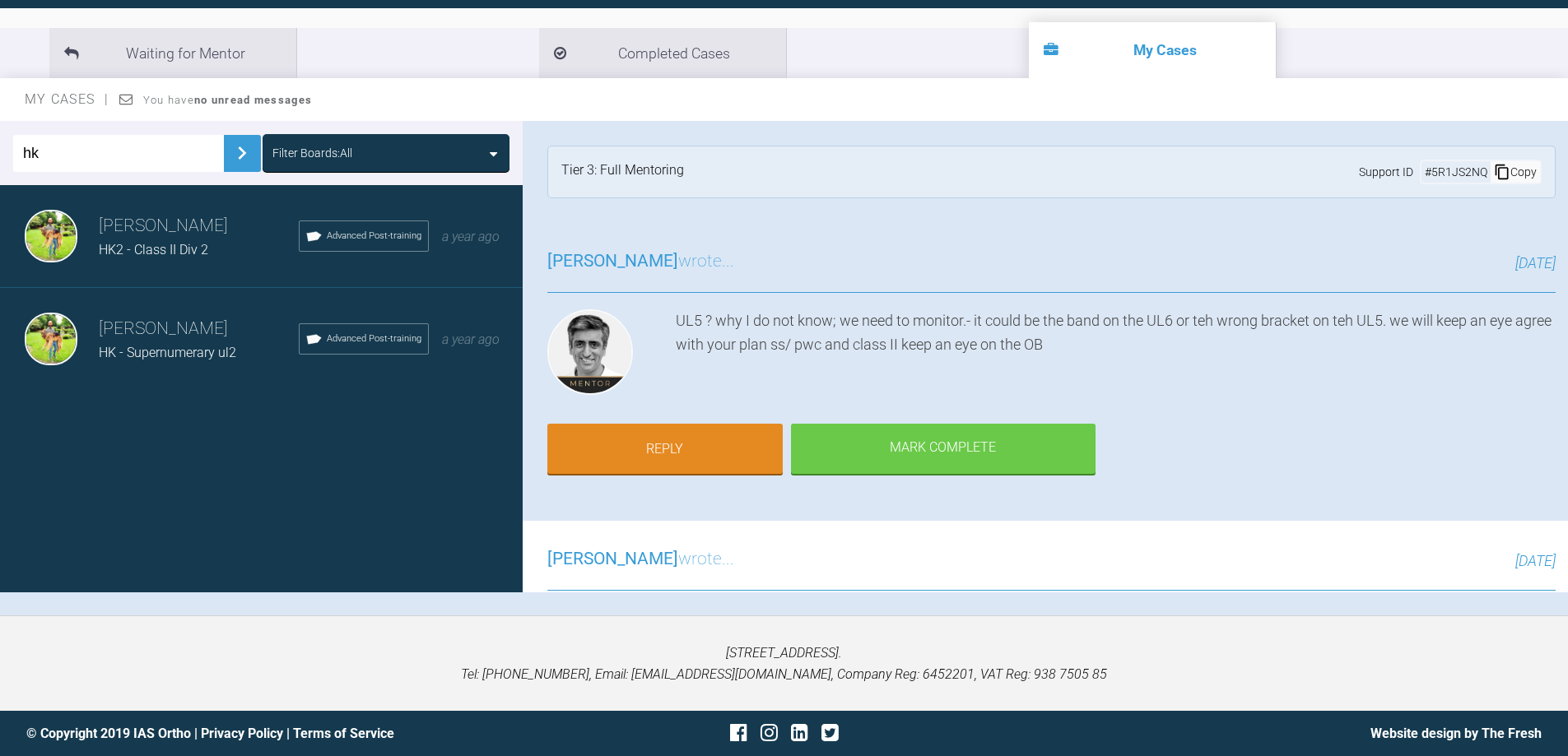
click at [202, 357] on span "HK - Supernumerary ul2" at bounding box center [168, 353] width 138 height 15
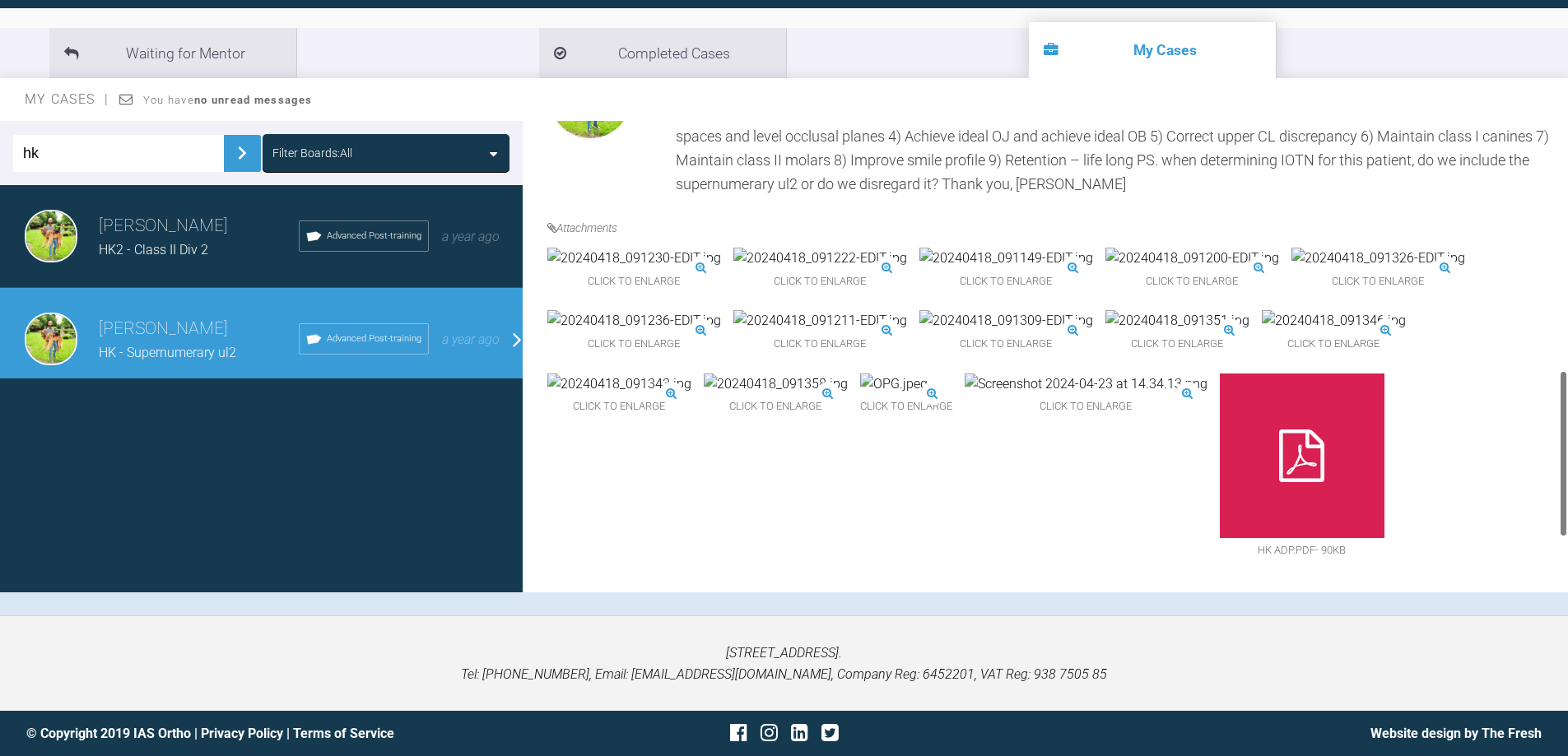
scroll to position [689, 0]
click at [994, 248] on img at bounding box center [1006, 258] width 174 height 22
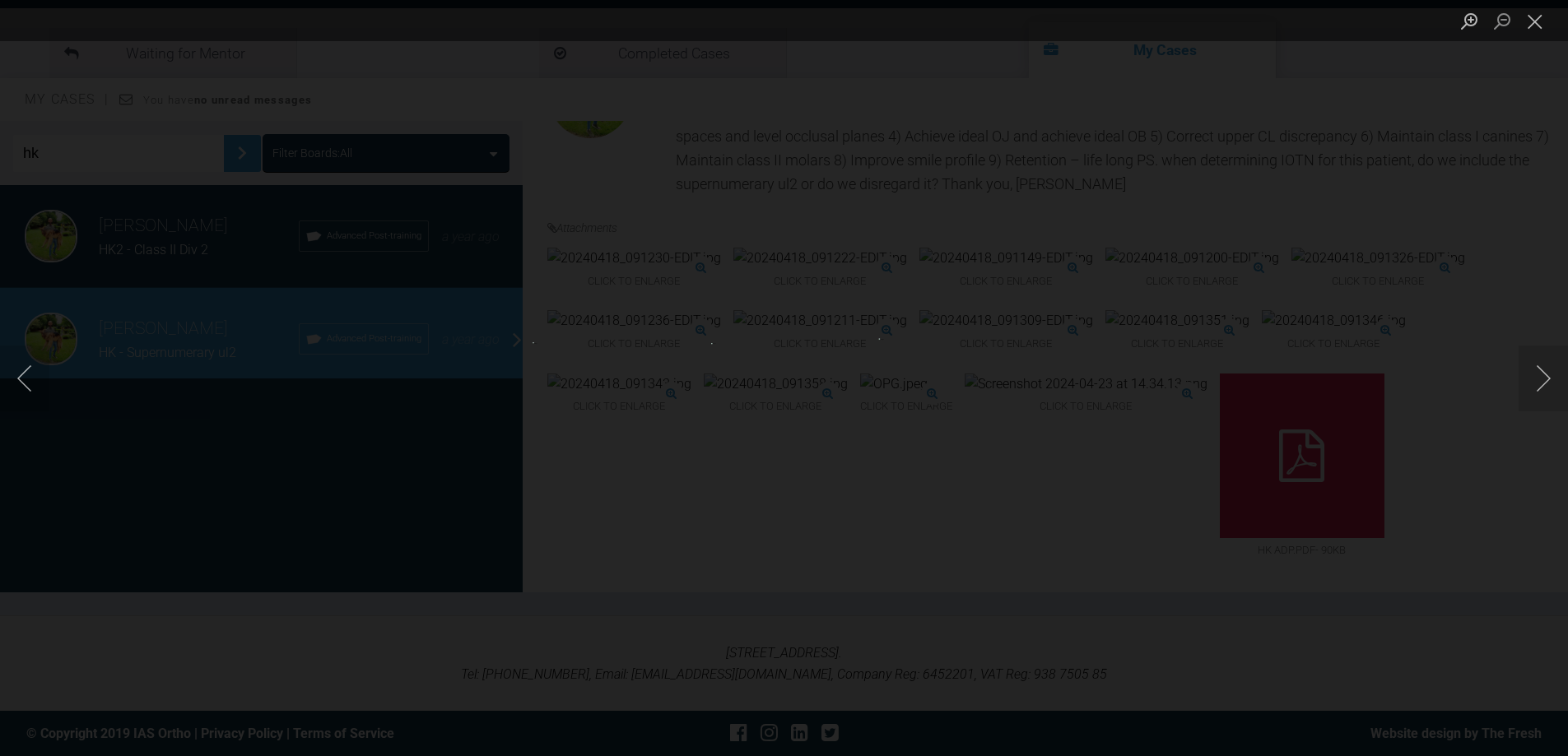
click at [994, 188] on div "Lightbox" at bounding box center [784, 378] width 1568 height 756
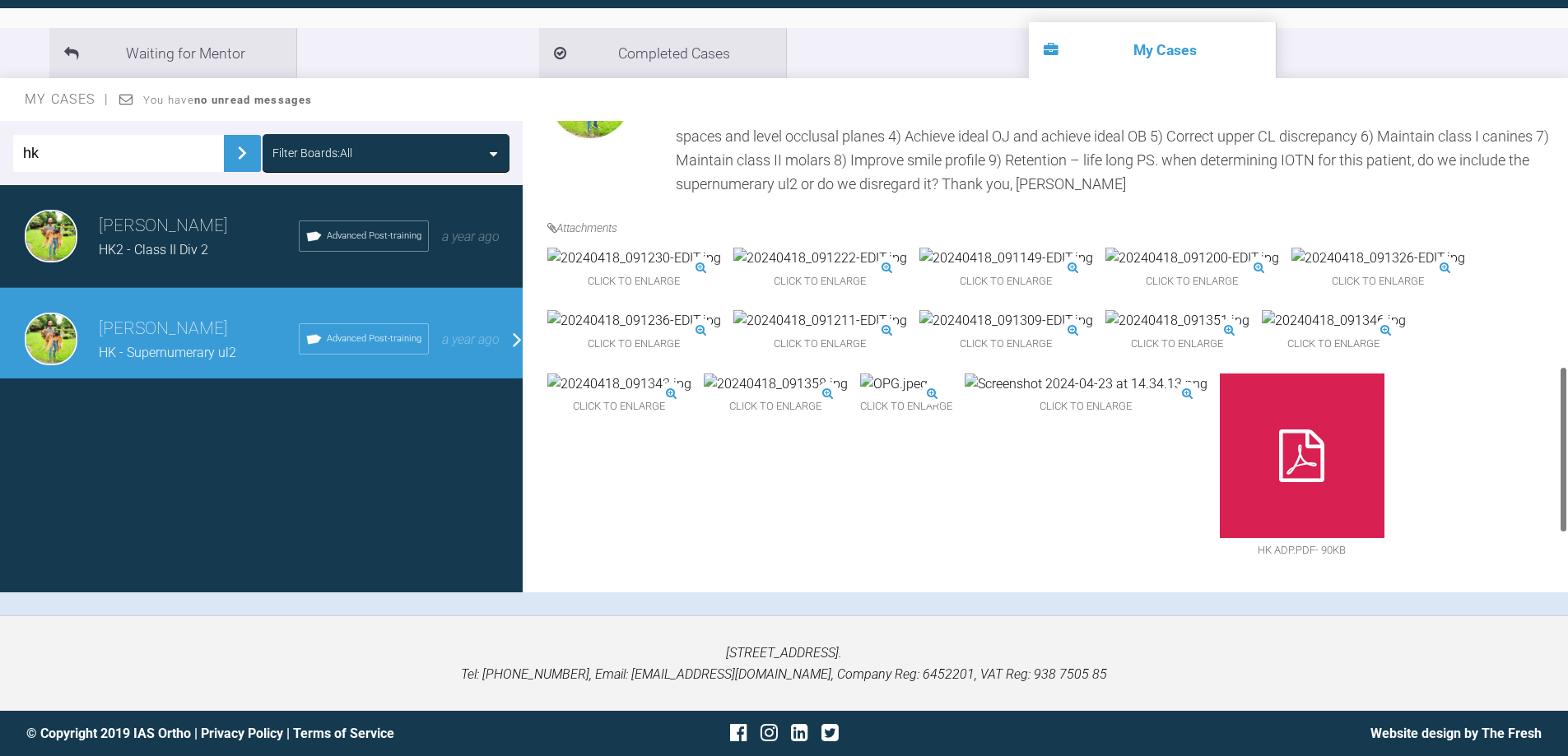
click at [994, 248] on img at bounding box center [1006, 258] width 174 height 22
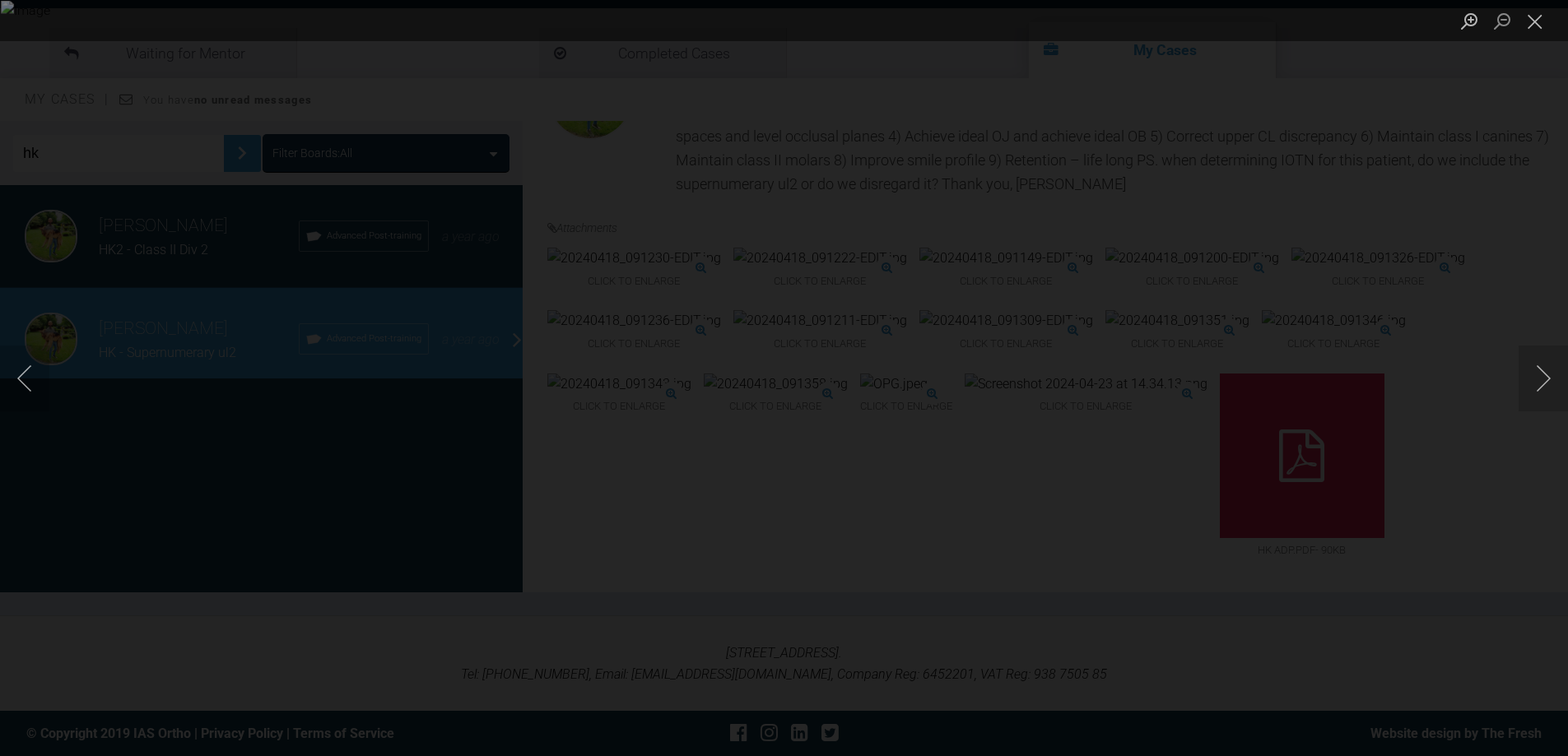
click at [994, 188] on img "Lightbox" at bounding box center [784, 378] width 1566 height 756
click at [1272, 310] on img "Lightbox" at bounding box center [784, 378] width 1566 height 756
click at [1370, 317] on div "Lightbox" at bounding box center [784, 378] width 1568 height 756
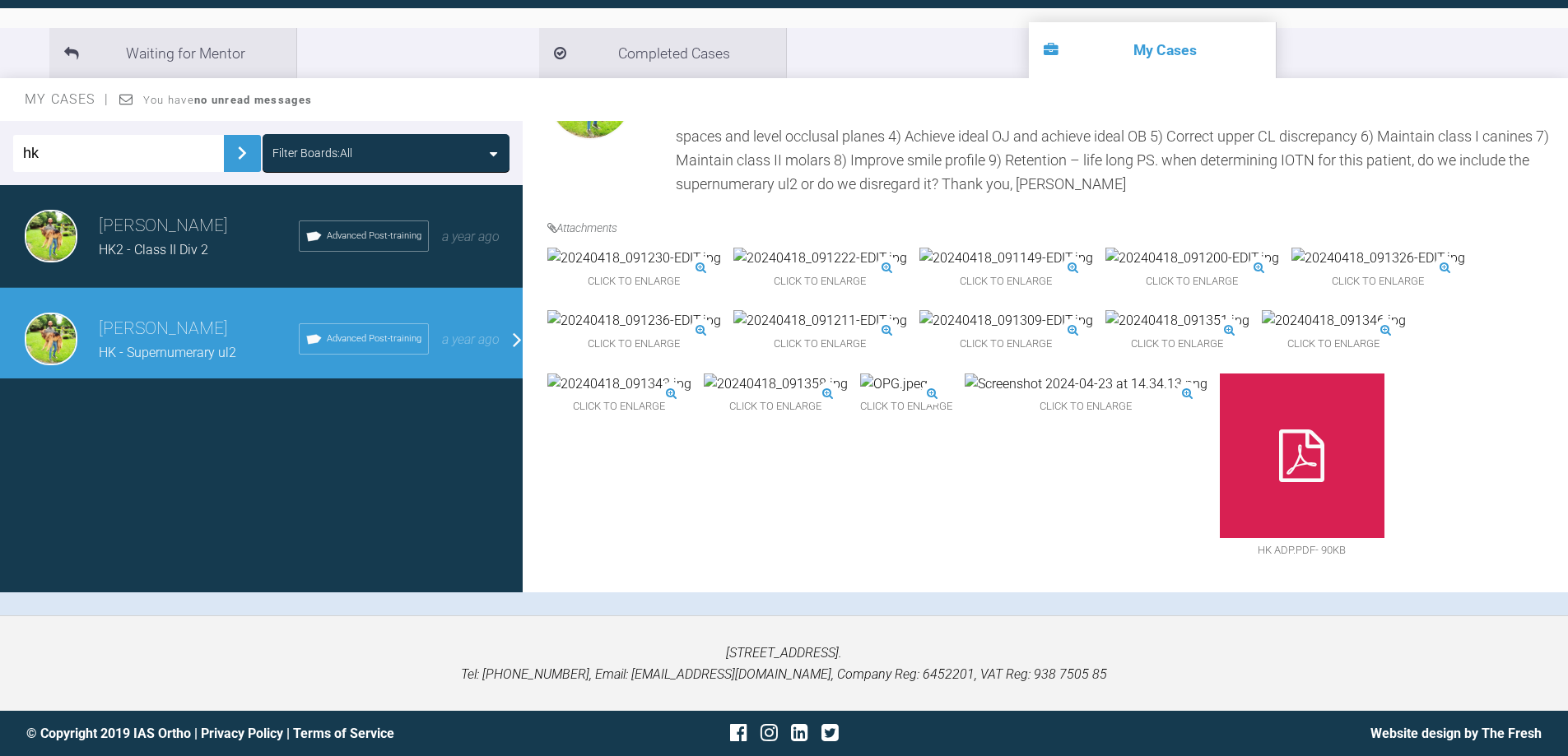
click at [812, 332] on img at bounding box center [821, 321] width 174 height 22
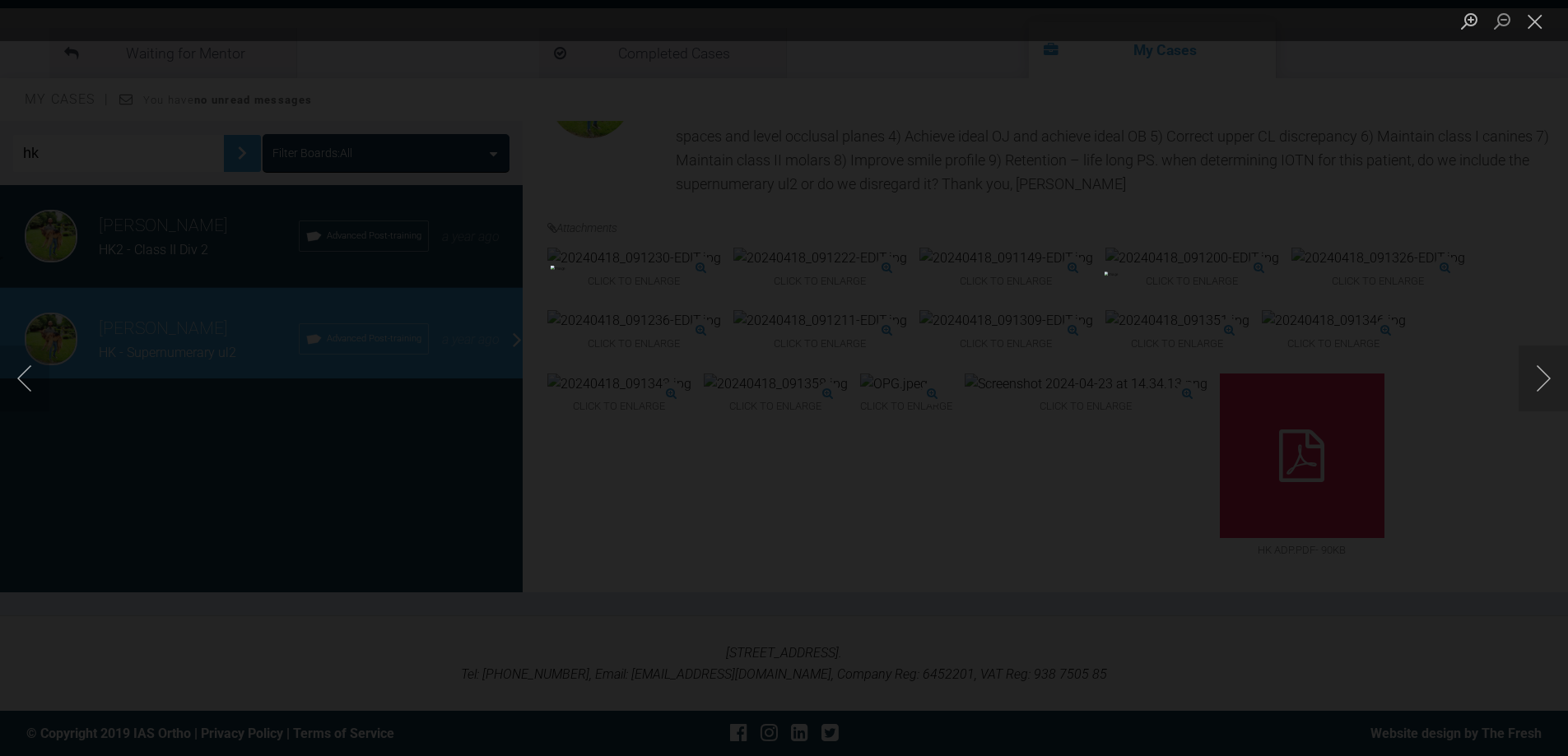
click at [1071, 379] on div "Lightbox" at bounding box center [784, 378] width 1568 height 756
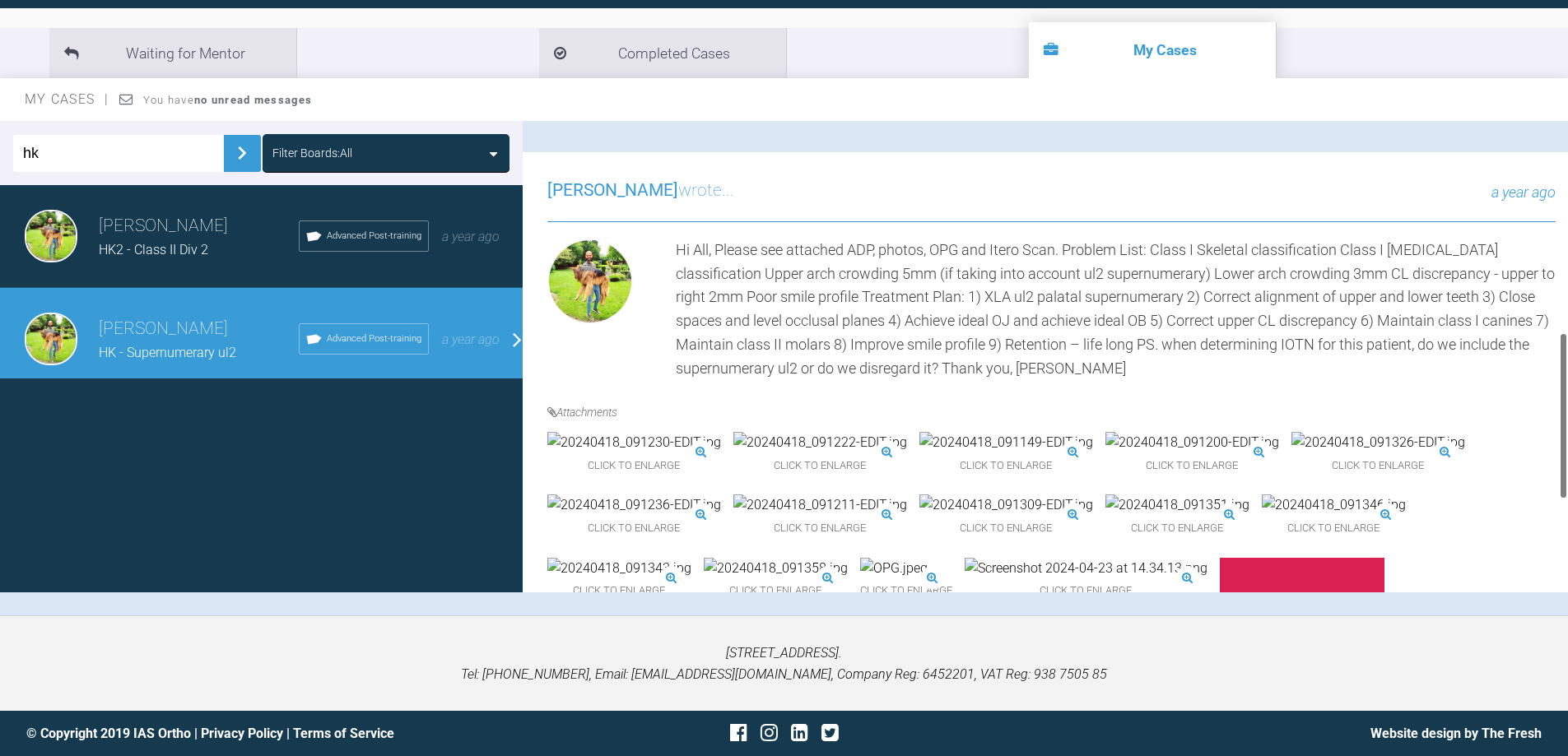
scroll to position [606, 0]
